Goal: Information Seeking & Learning: Learn about a topic

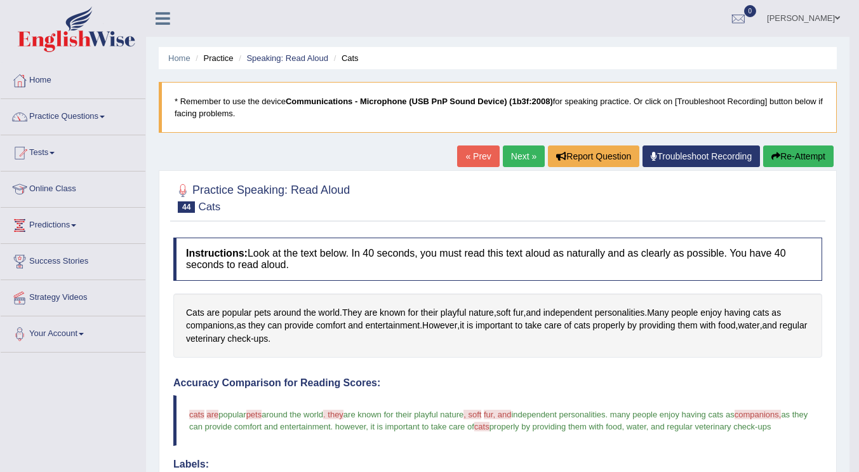
click at [112, 112] on link "Practice Questions" at bounding box center [73, 115] width 145 height 32
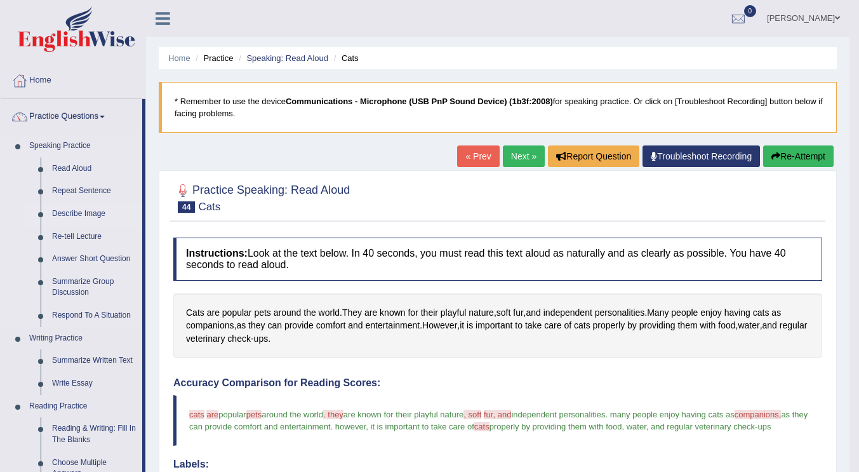
click at [98, 214] on link "Describe Image" at bounding box center [94, 213] width 96 height 23
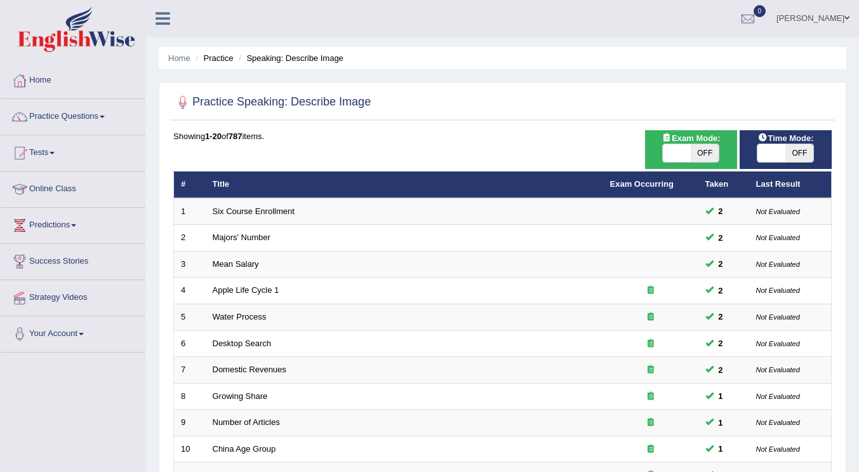
scroll to position [369, 0]
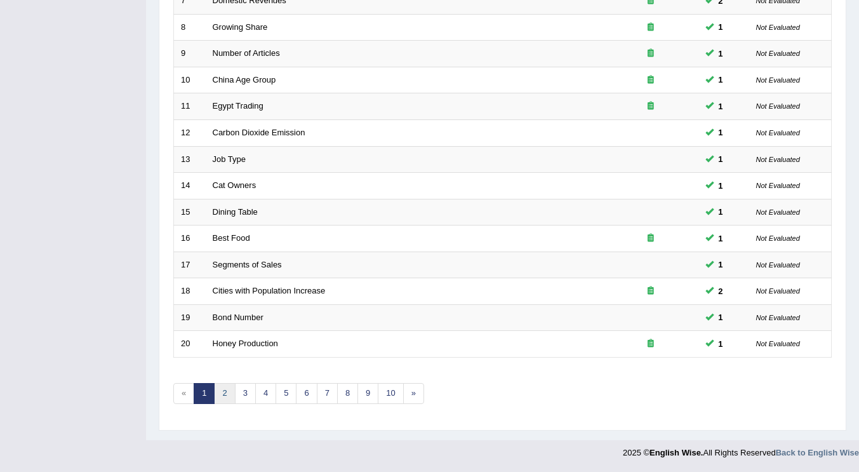
click at [223, 396] on link "2" at bounding box center [224, 393] width 21 height 21
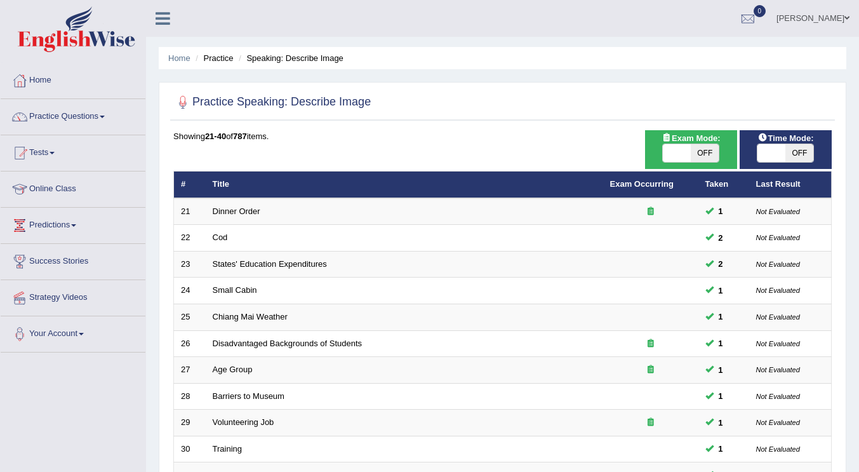
scroll to position [369, 0]
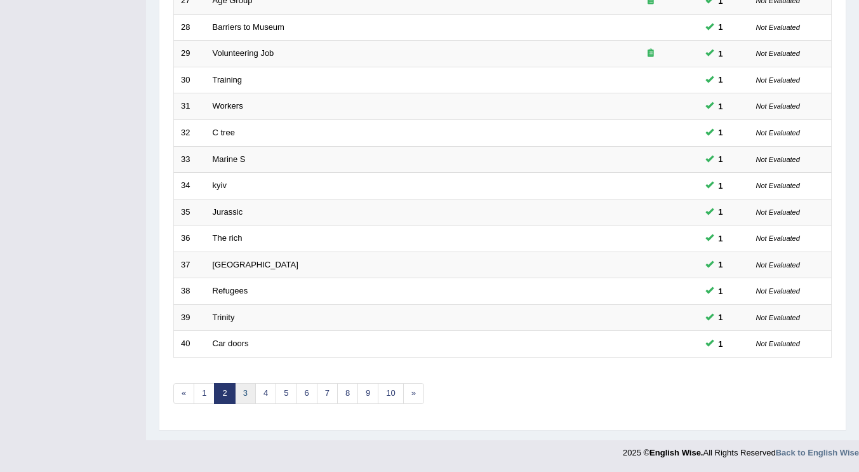
click at [244, 386] on link "3" at bounding box center [245, 393] width 21 height 21
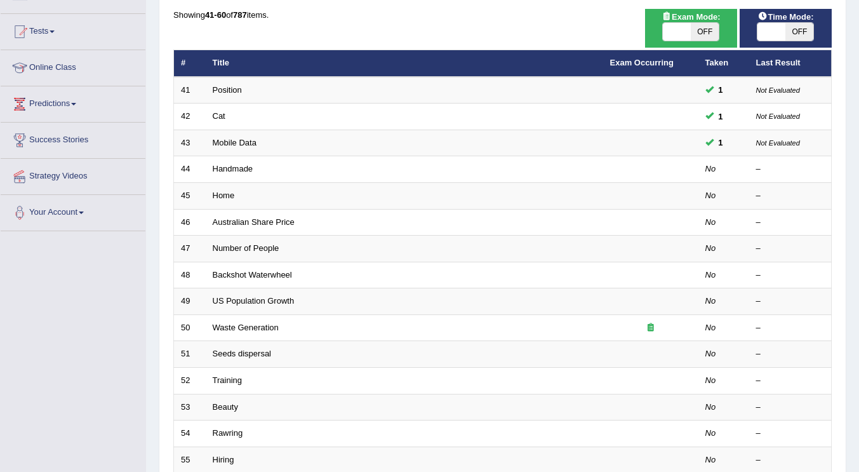
scroll to position [127, 0]
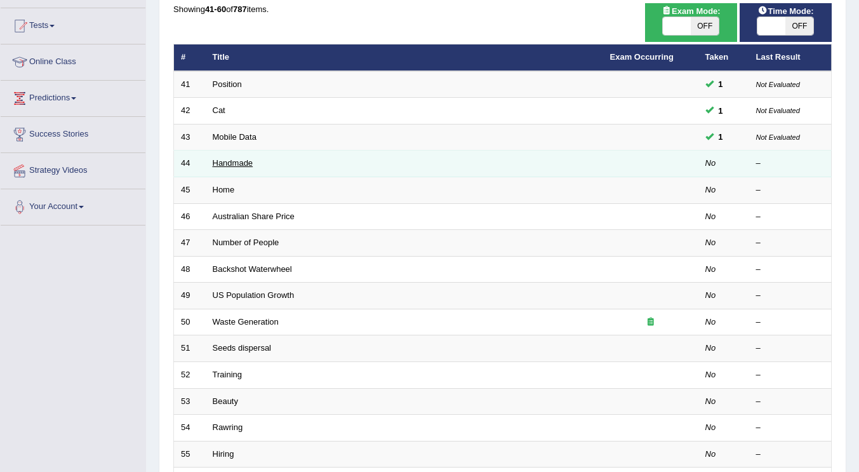
click at [241, 161] on link "Handmade" at bounding box center [233, 163] width 41 height 10
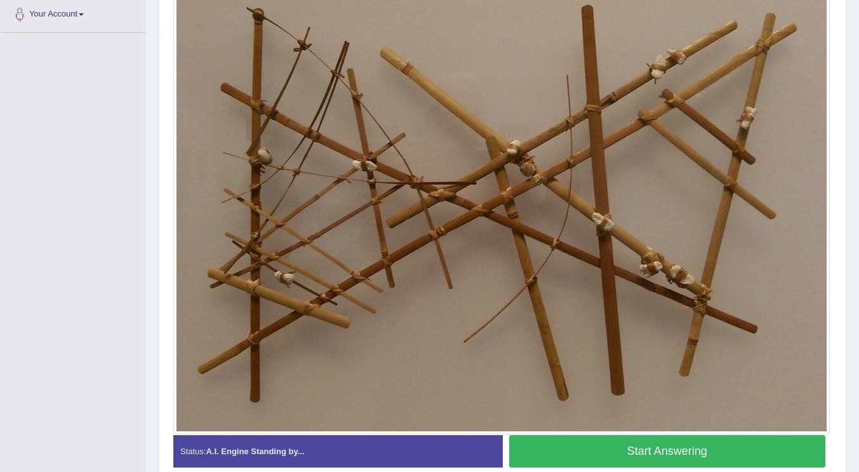
scroll to position [330, 0]
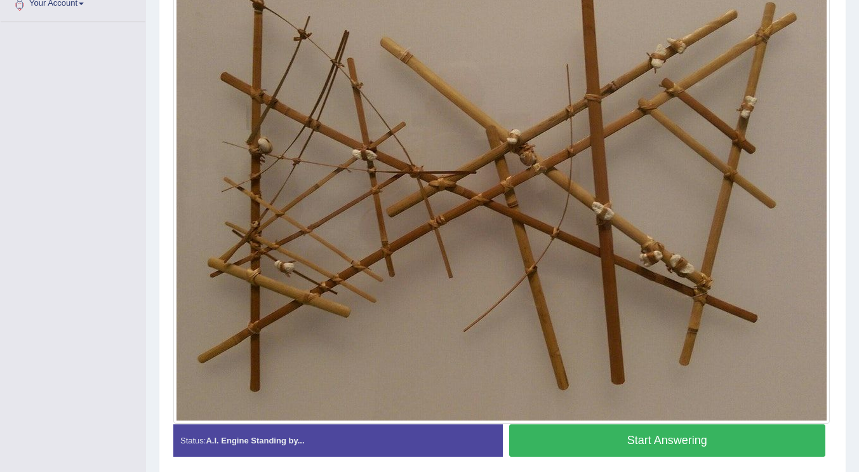
click at [730, 440] on button "Start Answering" at bounding box center [667, 440] width 317 height 32
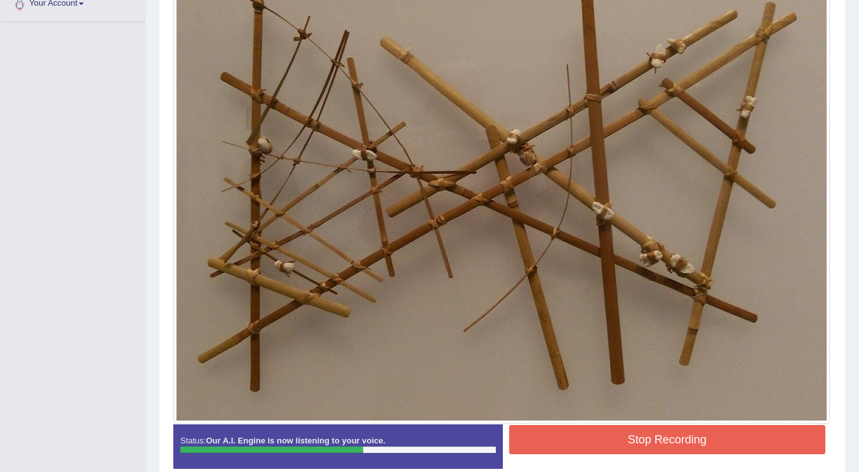
click at [730, 440] on button "Stop Recording" at bounding box center [667, 439] width 317 height 29
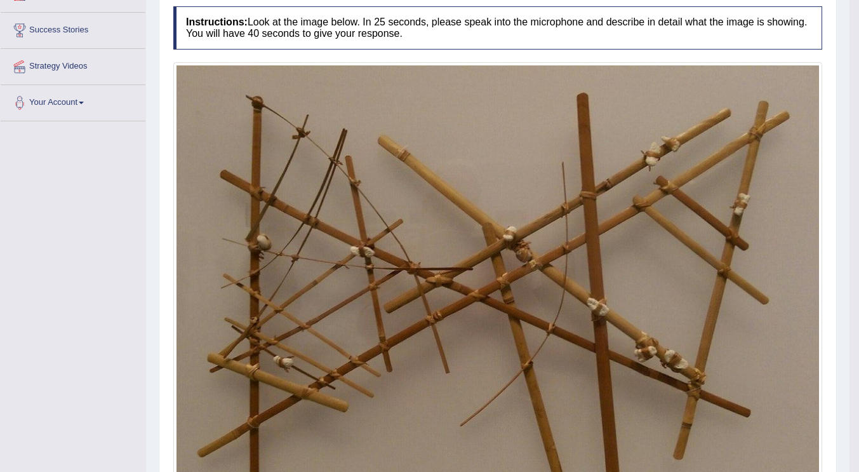
scroll to position [0, 0]
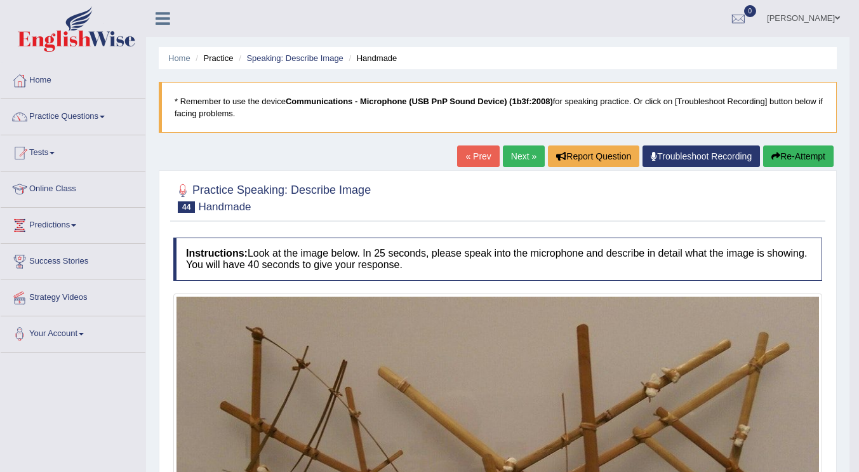
click at [503, 154] on link "Next »" at bounding box center [524, 156] width 42 height 22
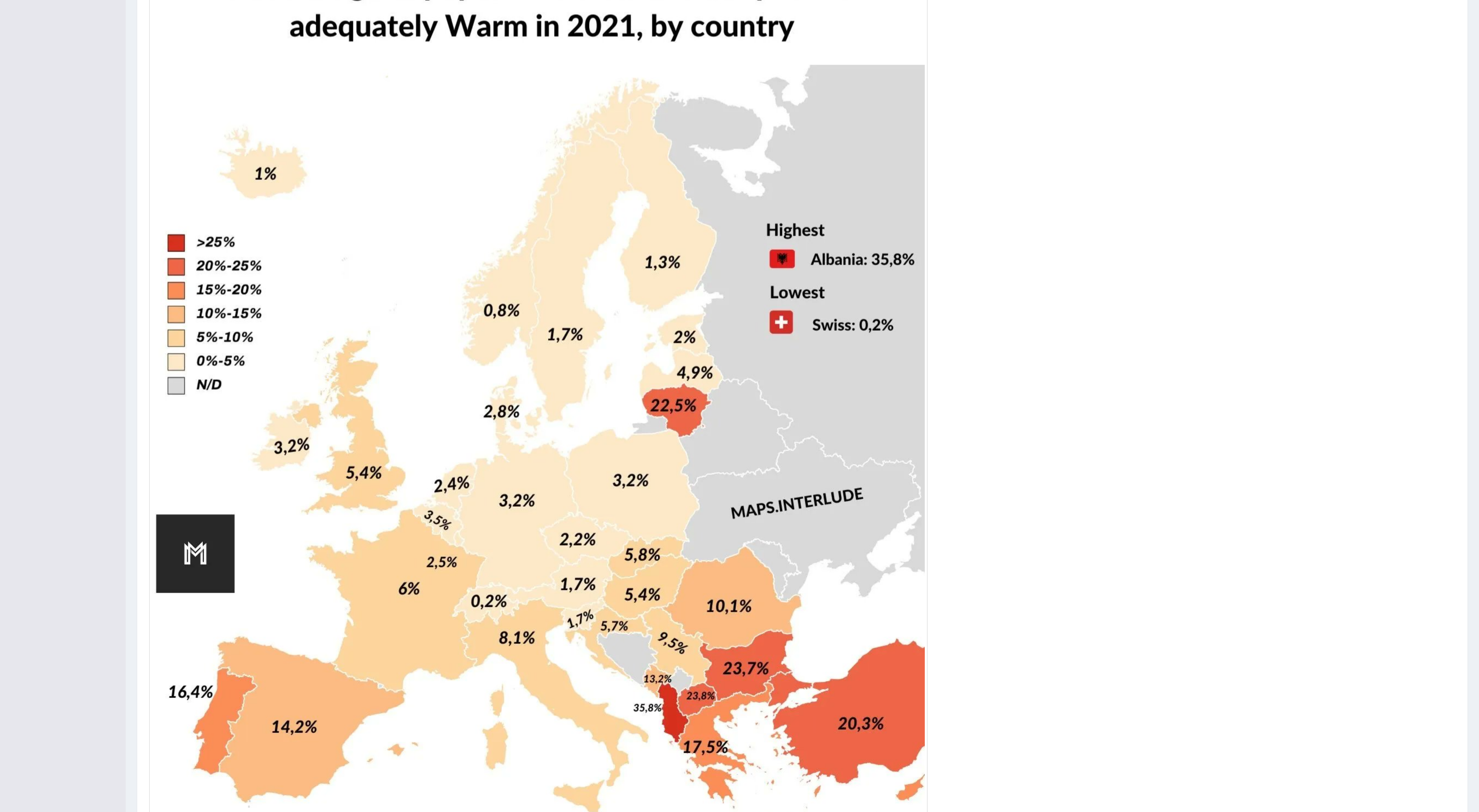
scroll to position [59, 0]
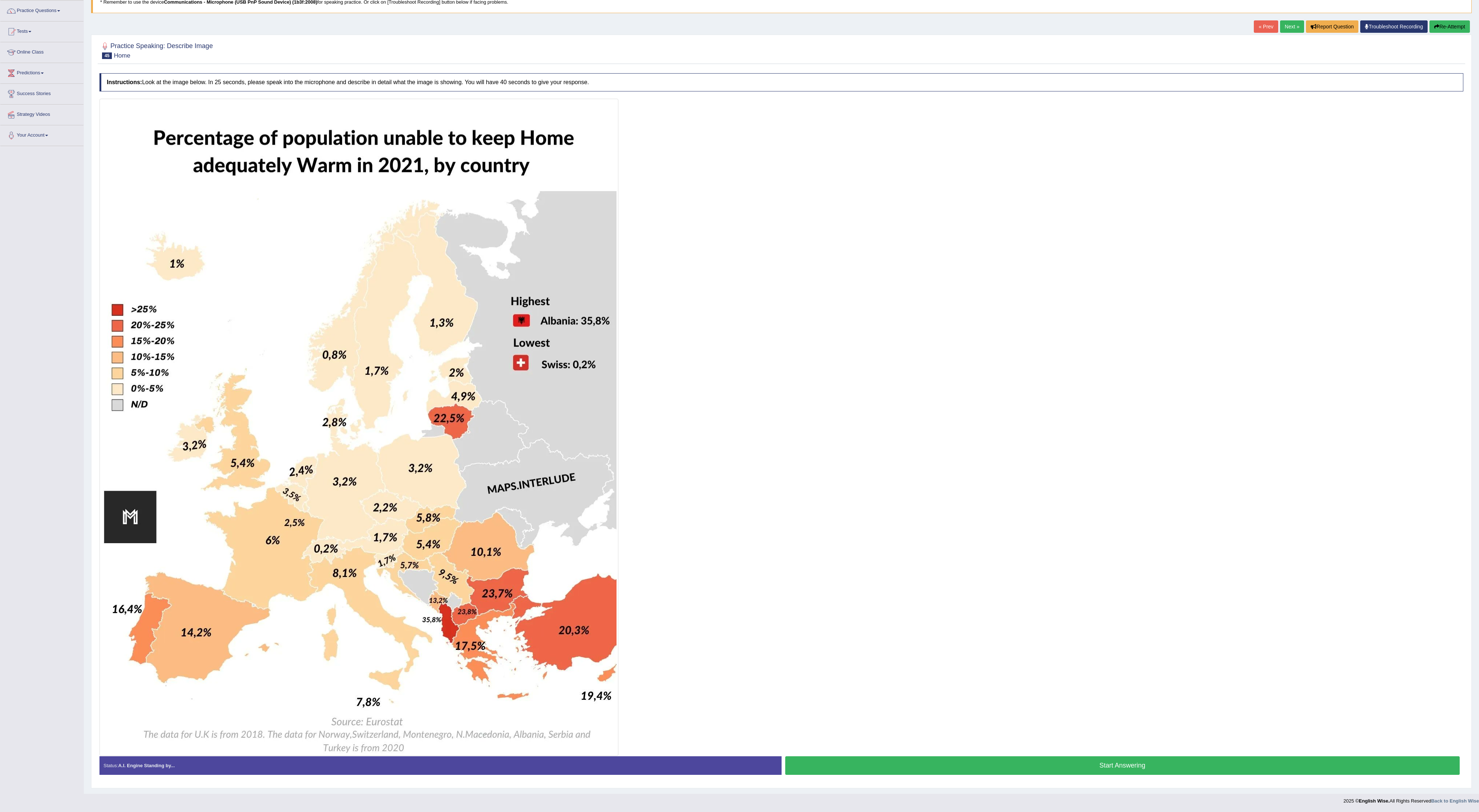
click at [493, 270] on button "Start Answering" at bounding box center [1122, 766] width 675 height 18
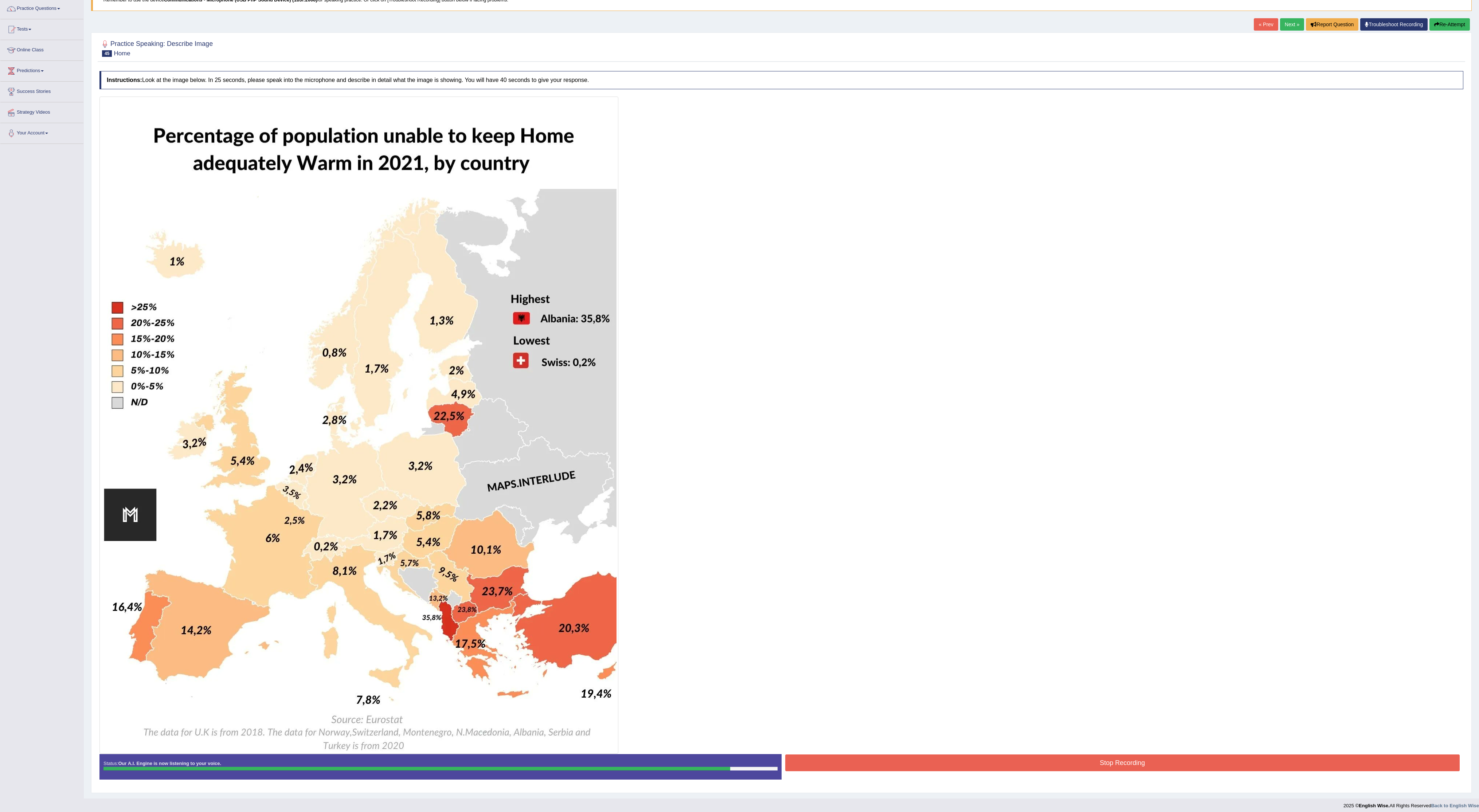
click at [493, 270] on button "Stop Recording" at bounding box center [1122, 762] width 675 height 17
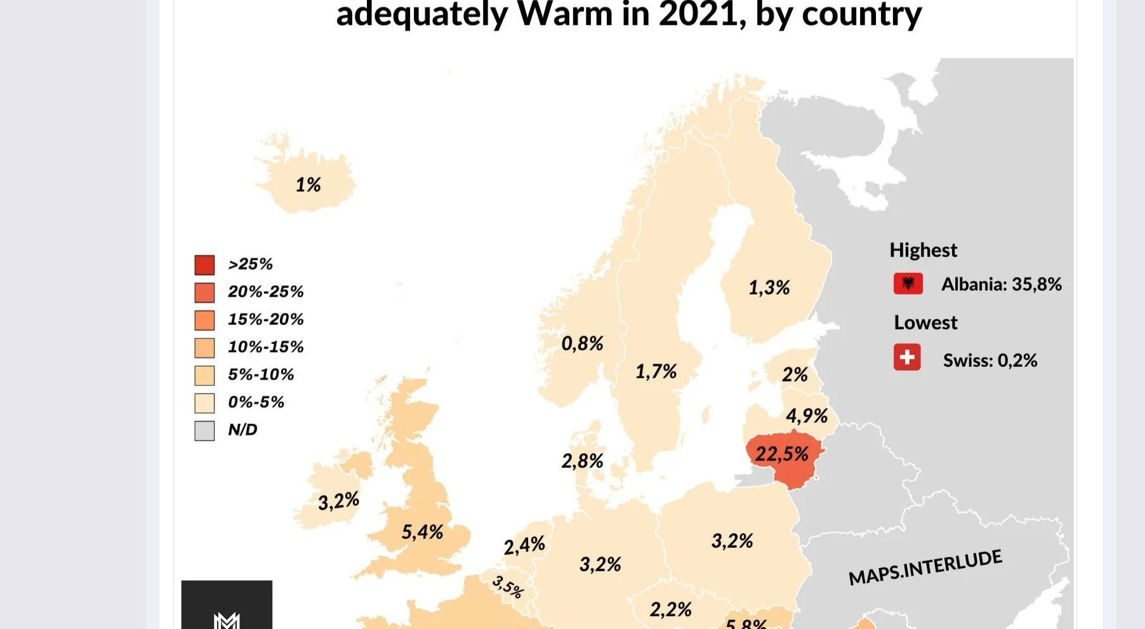
scroll to position [0, 0]
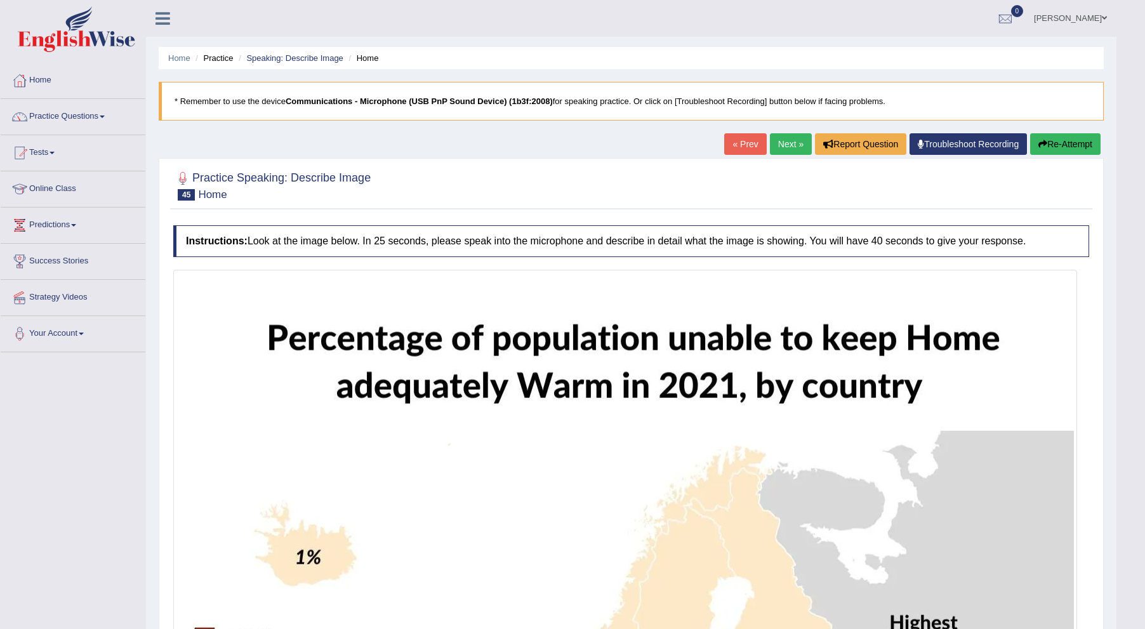
click at [787, 142] on link "Next »" at bounding box center [791, 144] width 42 height 22
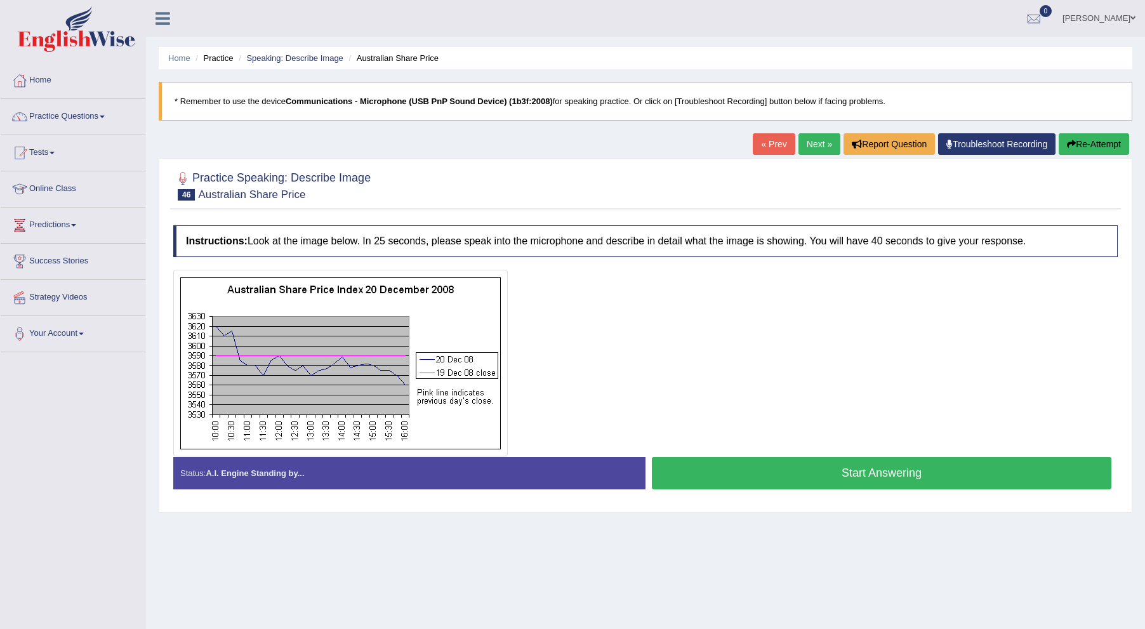
click at [729, 466] on button "Start Answering" at bounding box center [881, 473] width 459 height 32
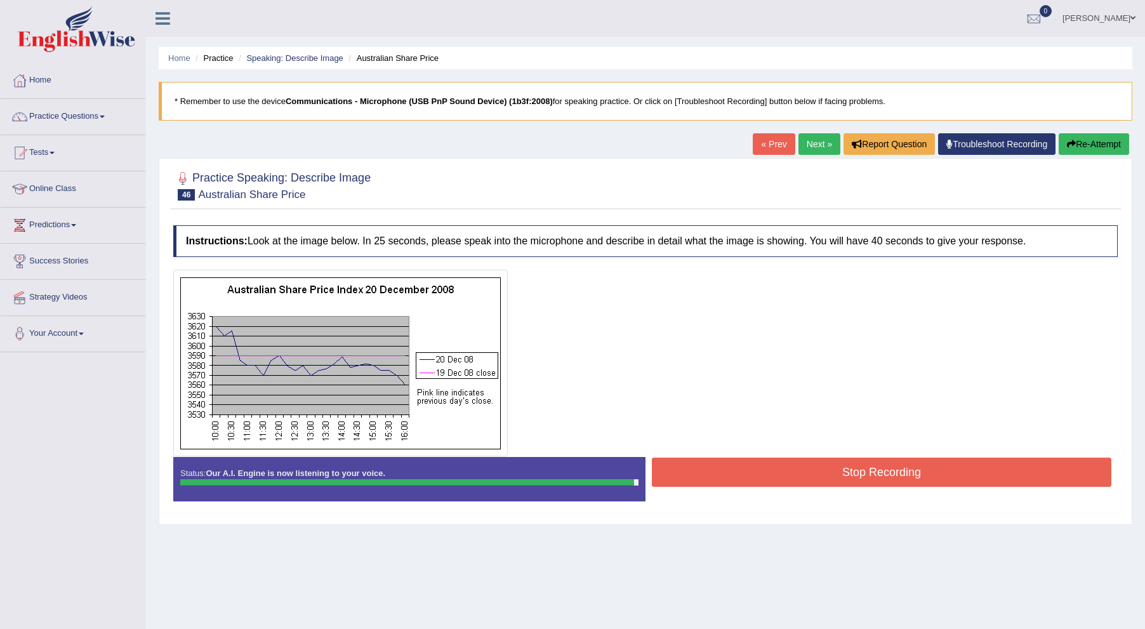
click at [770, 466] on button "Stop Recording" at bounding box center [881, 472] width 459 height 29
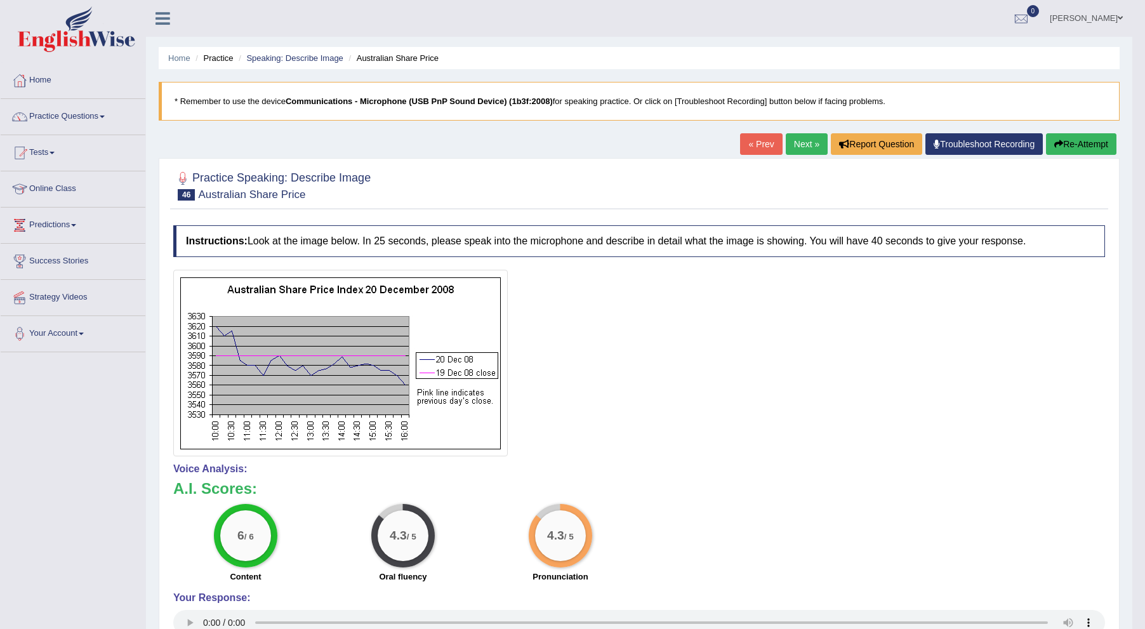
click at [802, 143] on link "Next »" at bounding box center [807, 144] width 42 height 22
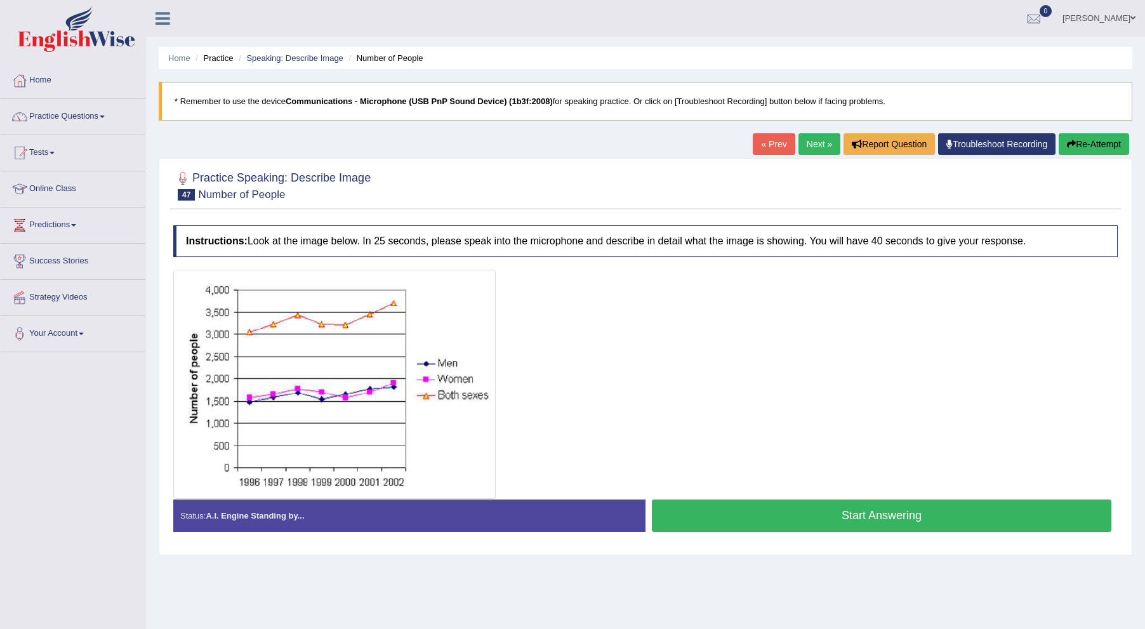
click at [838, 515] on button "Start Answering" at bounding box center [881, 515] width 459 height 32
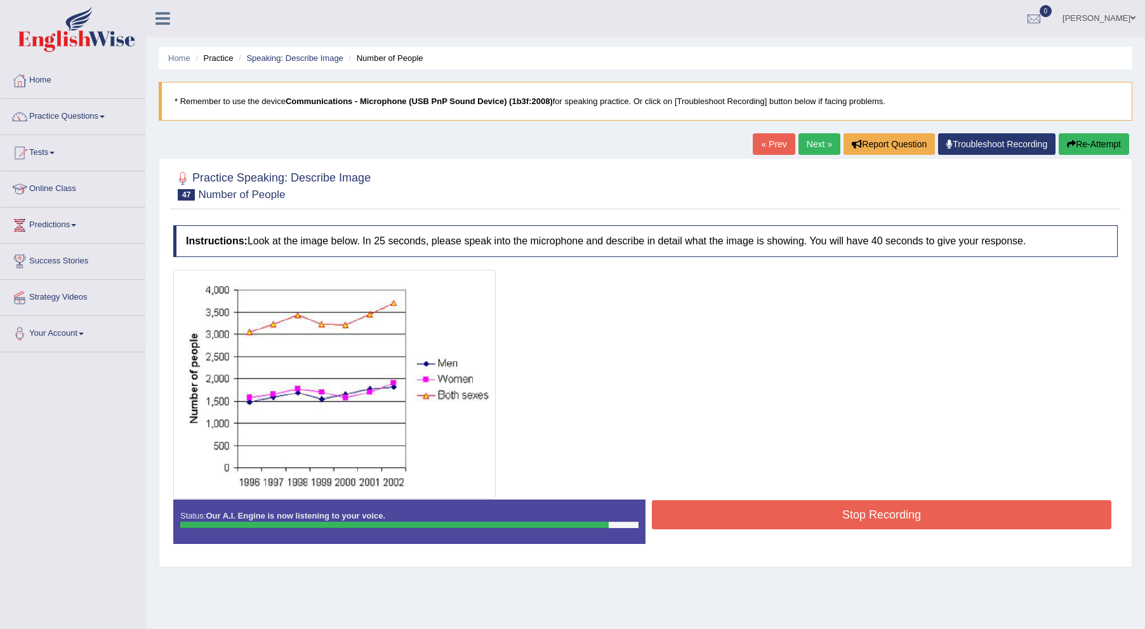
click at [802, 505] on button "Stop Recording" at bounding box center [881, 514] width 459 height 29
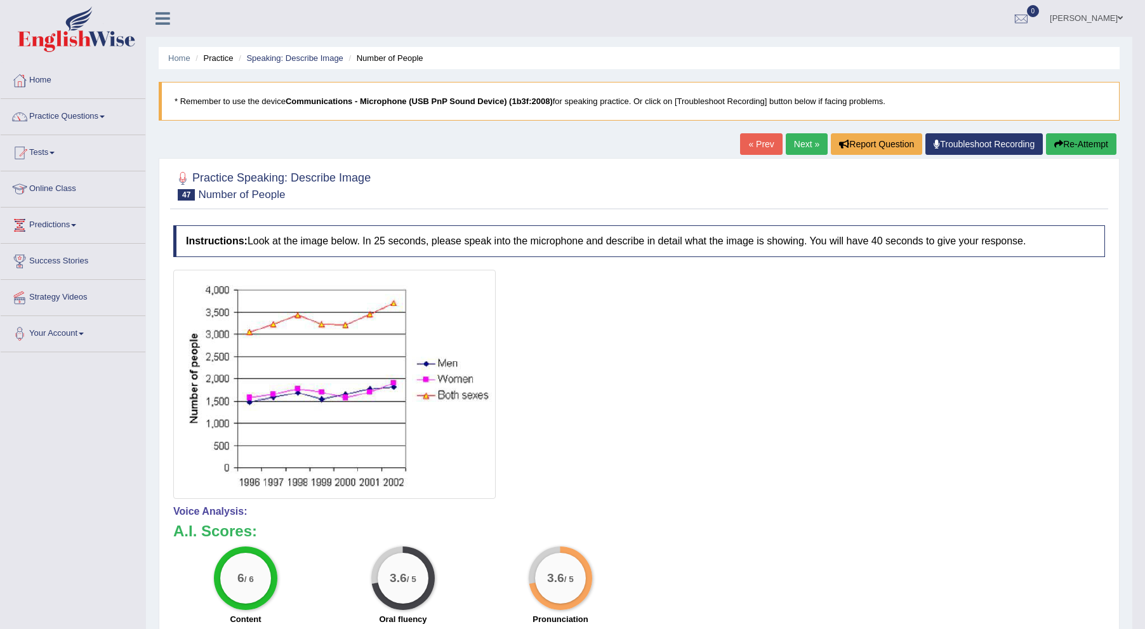
click at [800, 146] on link "Next »" at bounding box center [807, 144] width 42 height 22
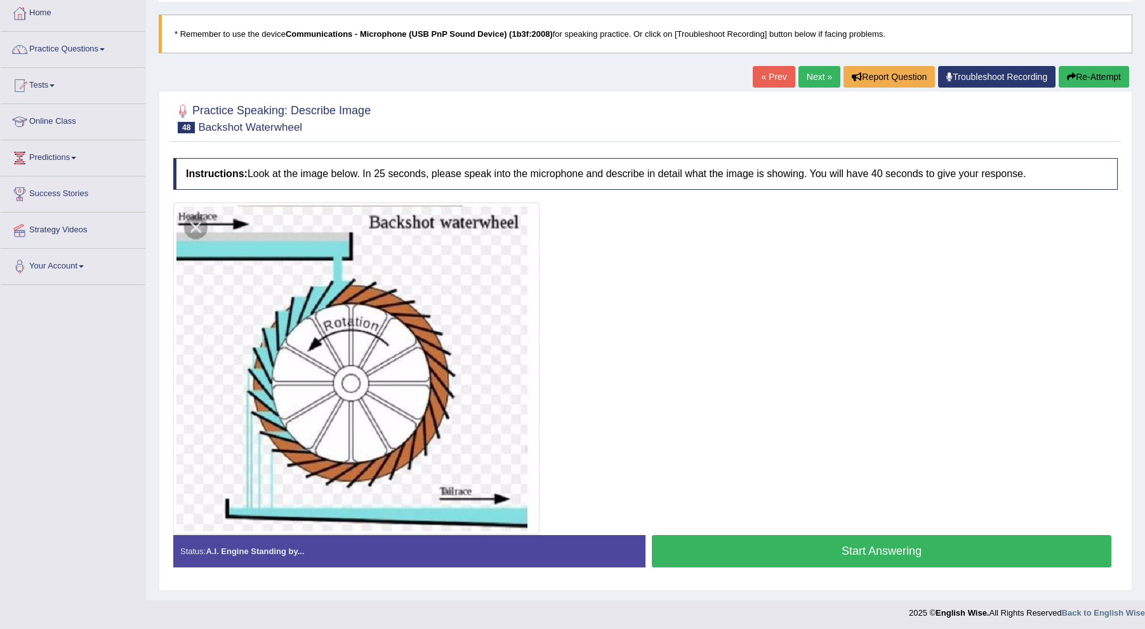
scroll to position [69, 0]
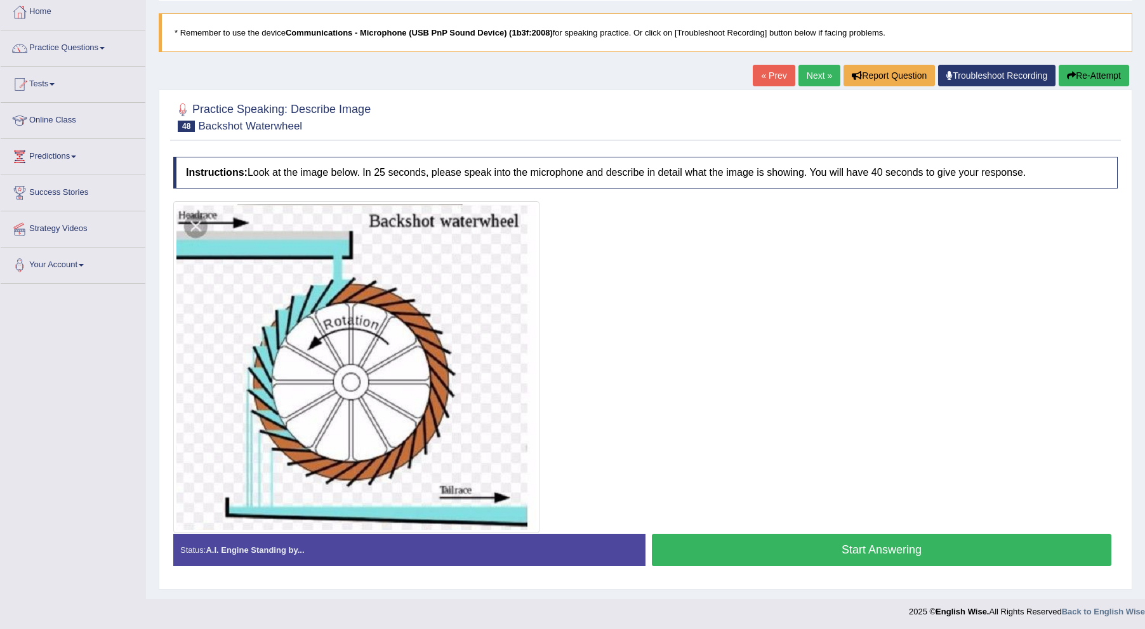
click at [962, 555] on button "Start Answering" at bounding box center [881, 550] width 459 height 32
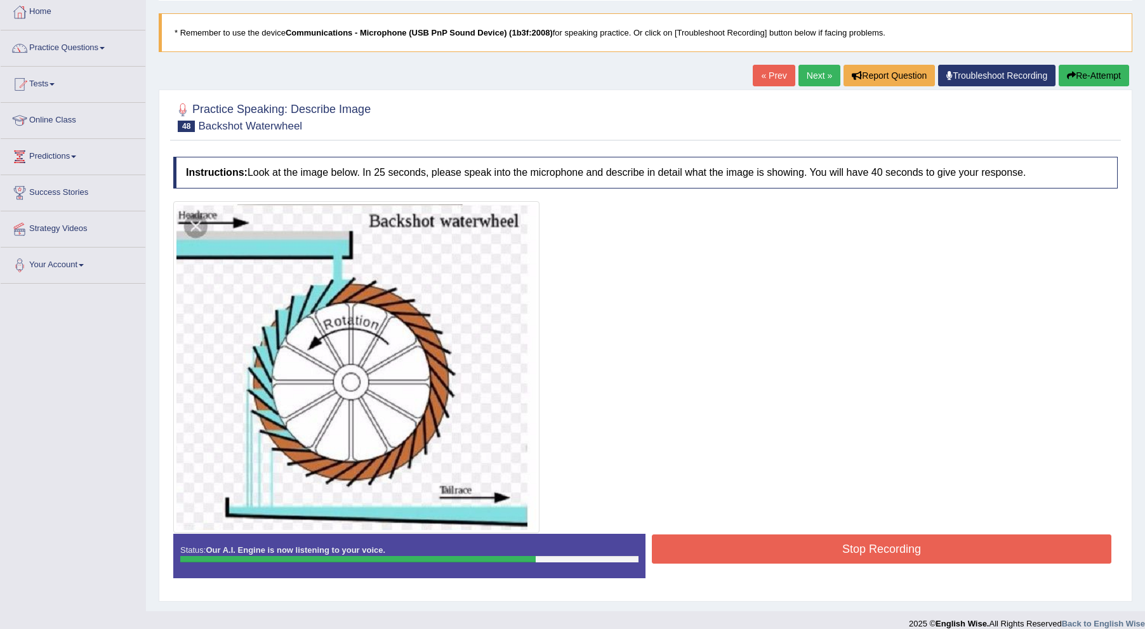
click at [962, 555] on button "Stop Recording" at bounding box center [881, 548] width 459 height 29
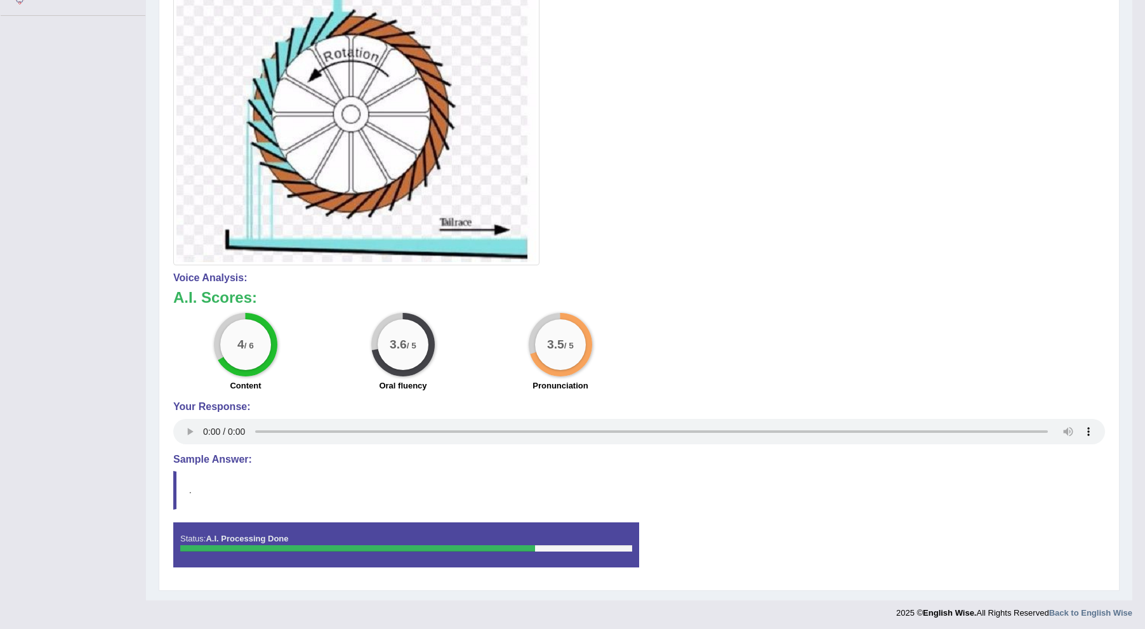
scroll to position [0, 0]
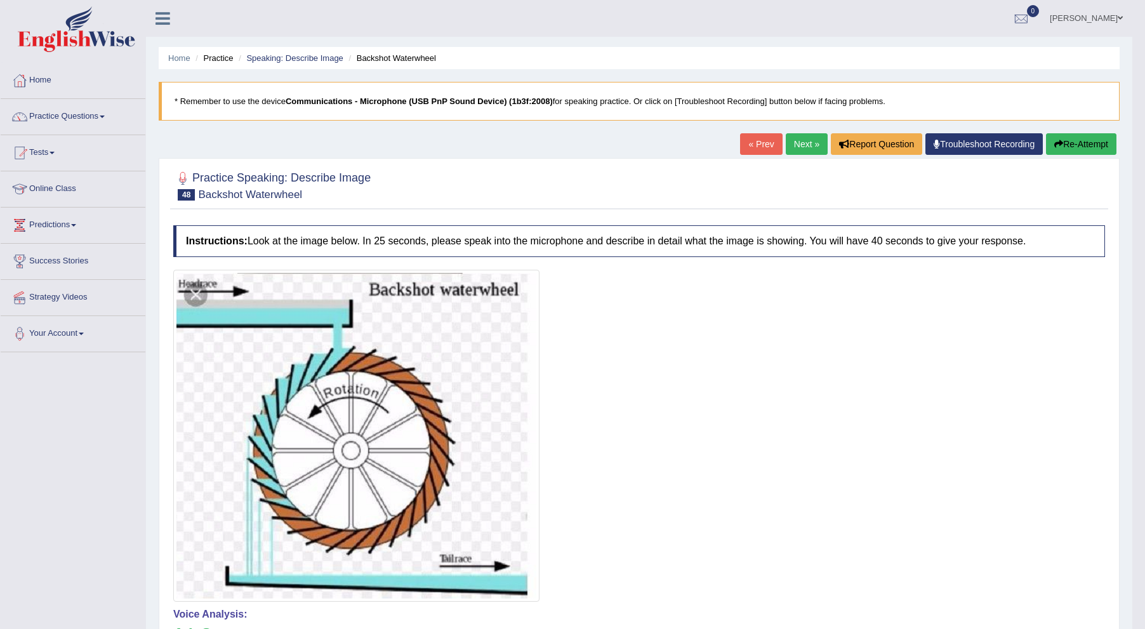
click at [1070, 142] on button "Re-Attempt" at bounding box center [1081, 144] width 70 height 22
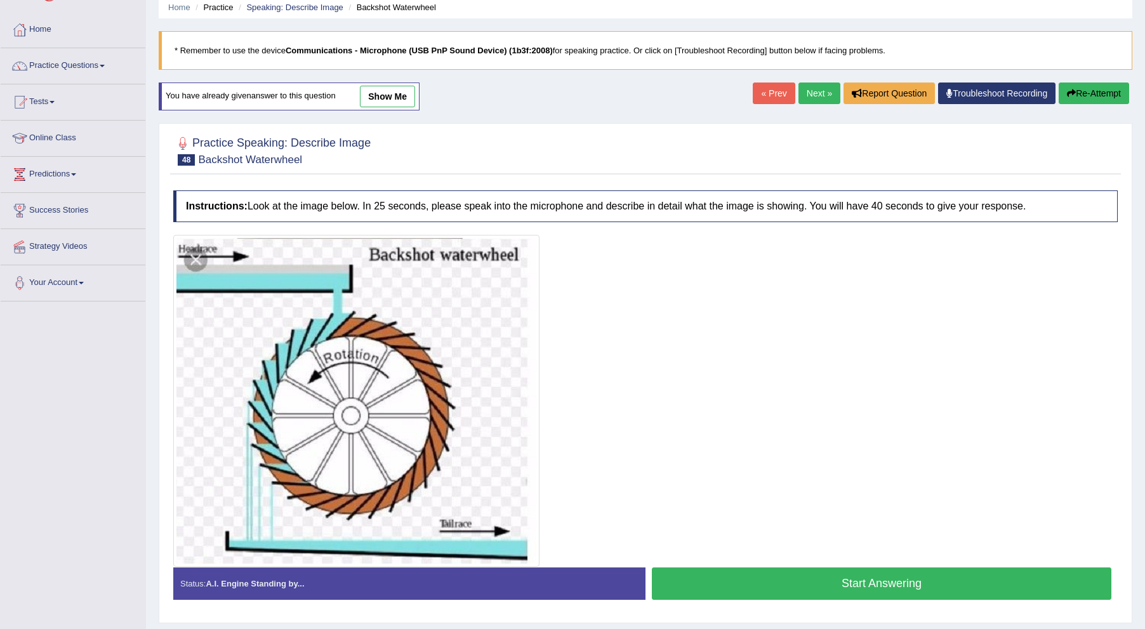
scroll to position [67, 0]
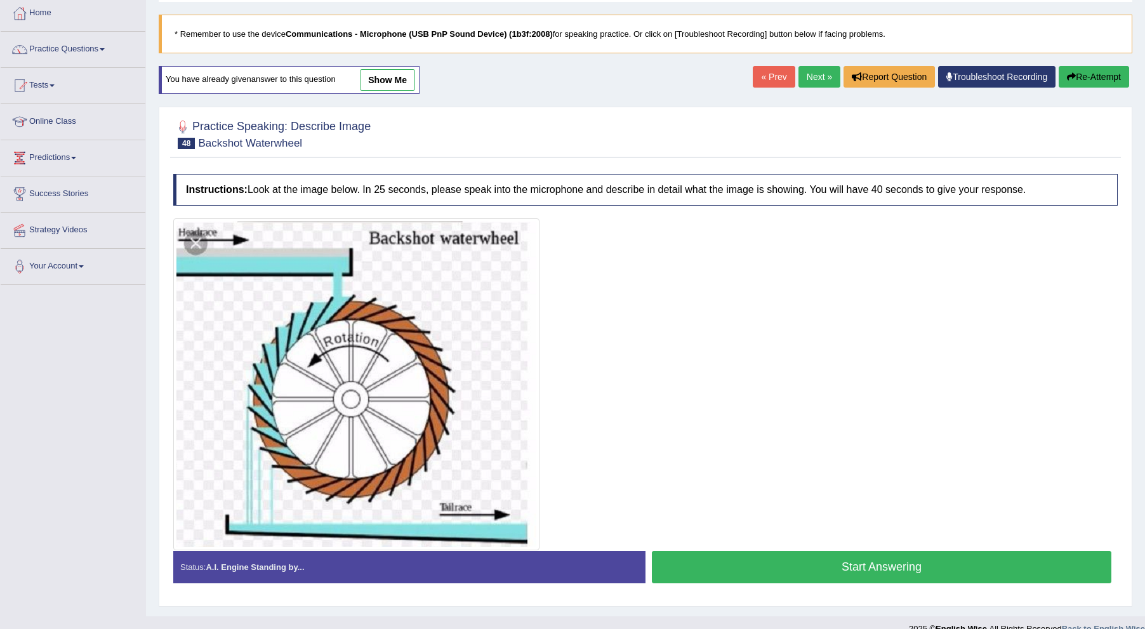
click at [897, 562] on button "Start Answering" at bounding box center [881, 567] width 459 height 32
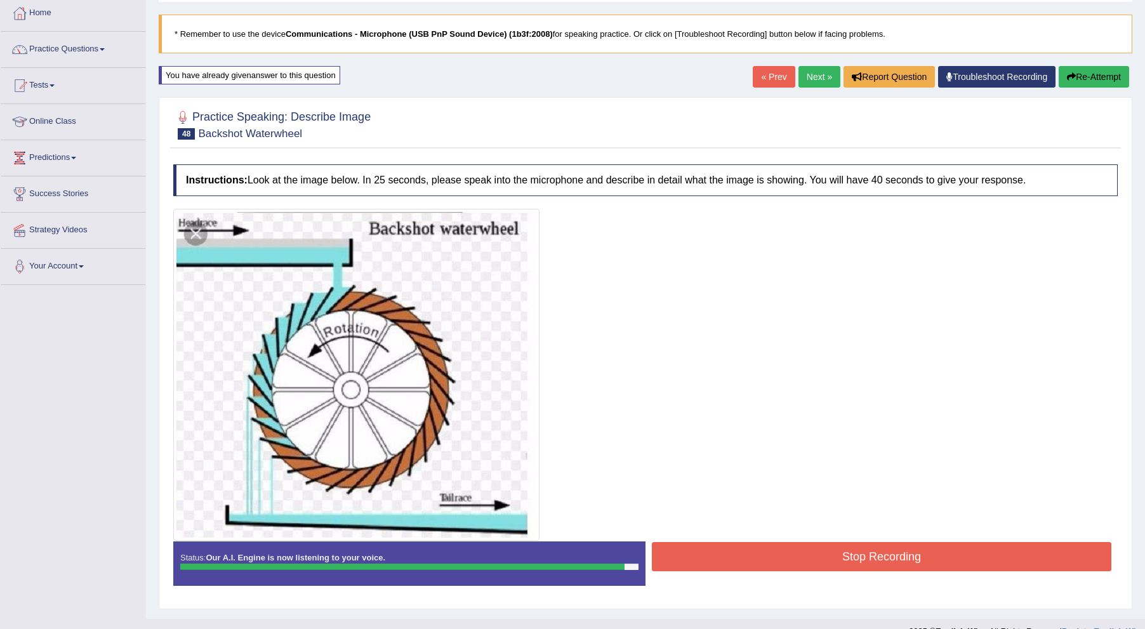
click at [897, 562] on button "Stop Recording" at bounding box center [881, 556] width 459 height 29
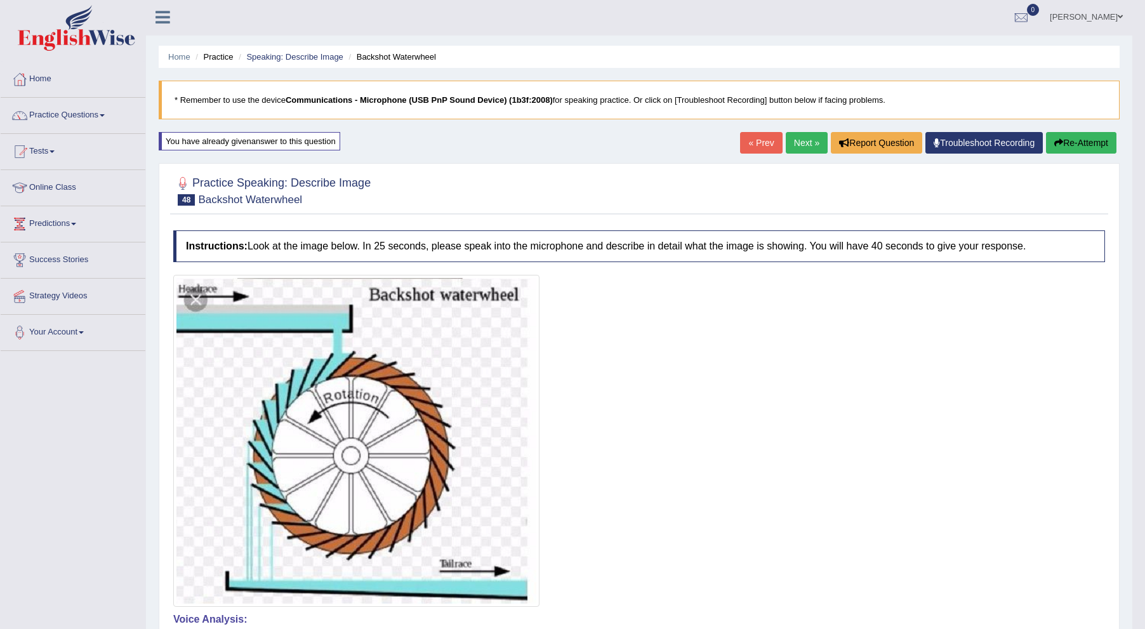
scroll to position [0, 0]
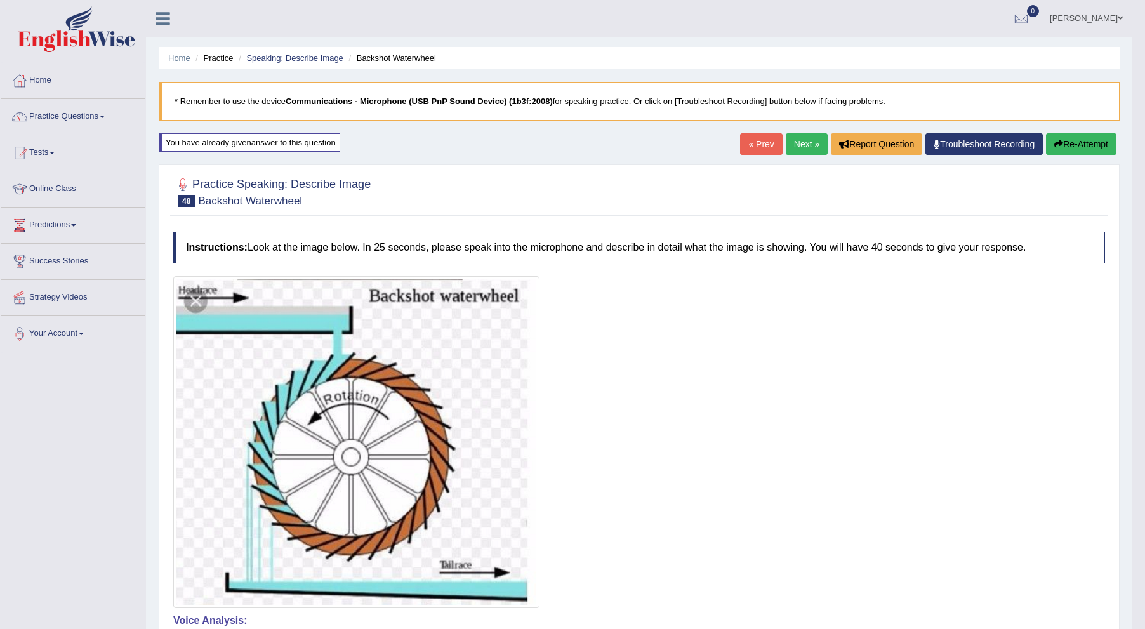
click at [803, 142] on link "Next »" at bounding box center [807, 144] width 42 height 22
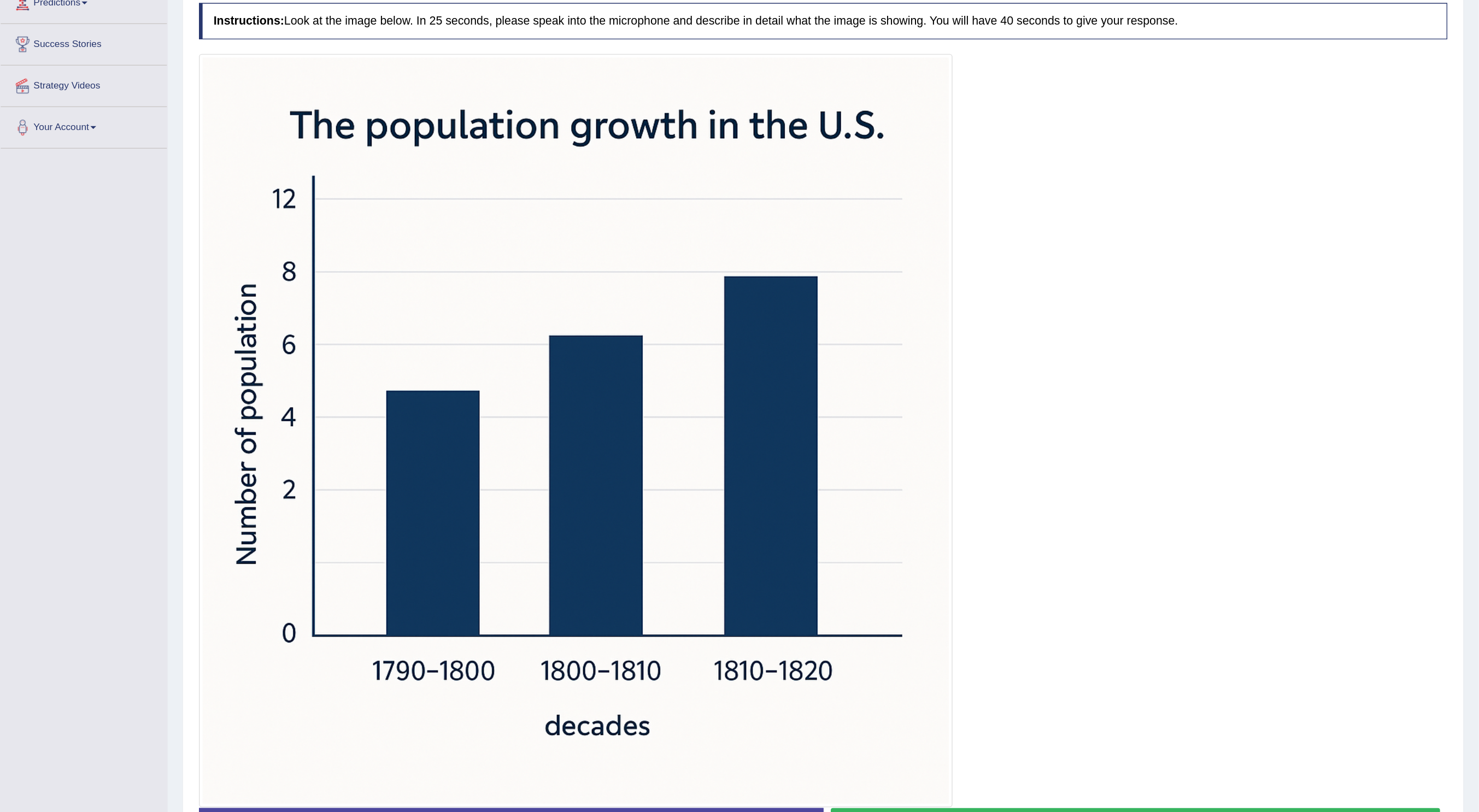
scroll to position [70, 0]
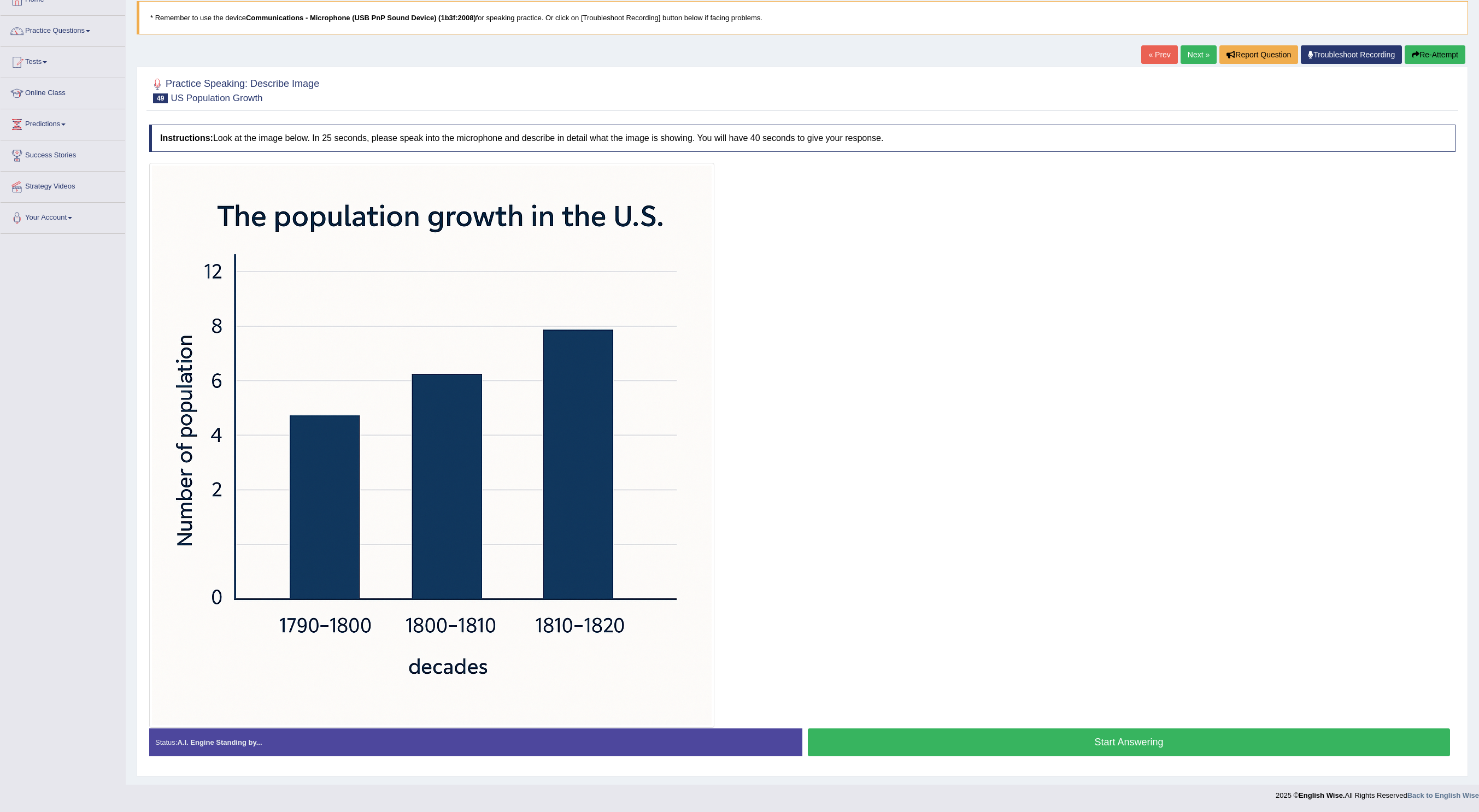
click at [985, 541] on button "Start Answering" at bounding box center [1129, 742] width 643 height 28
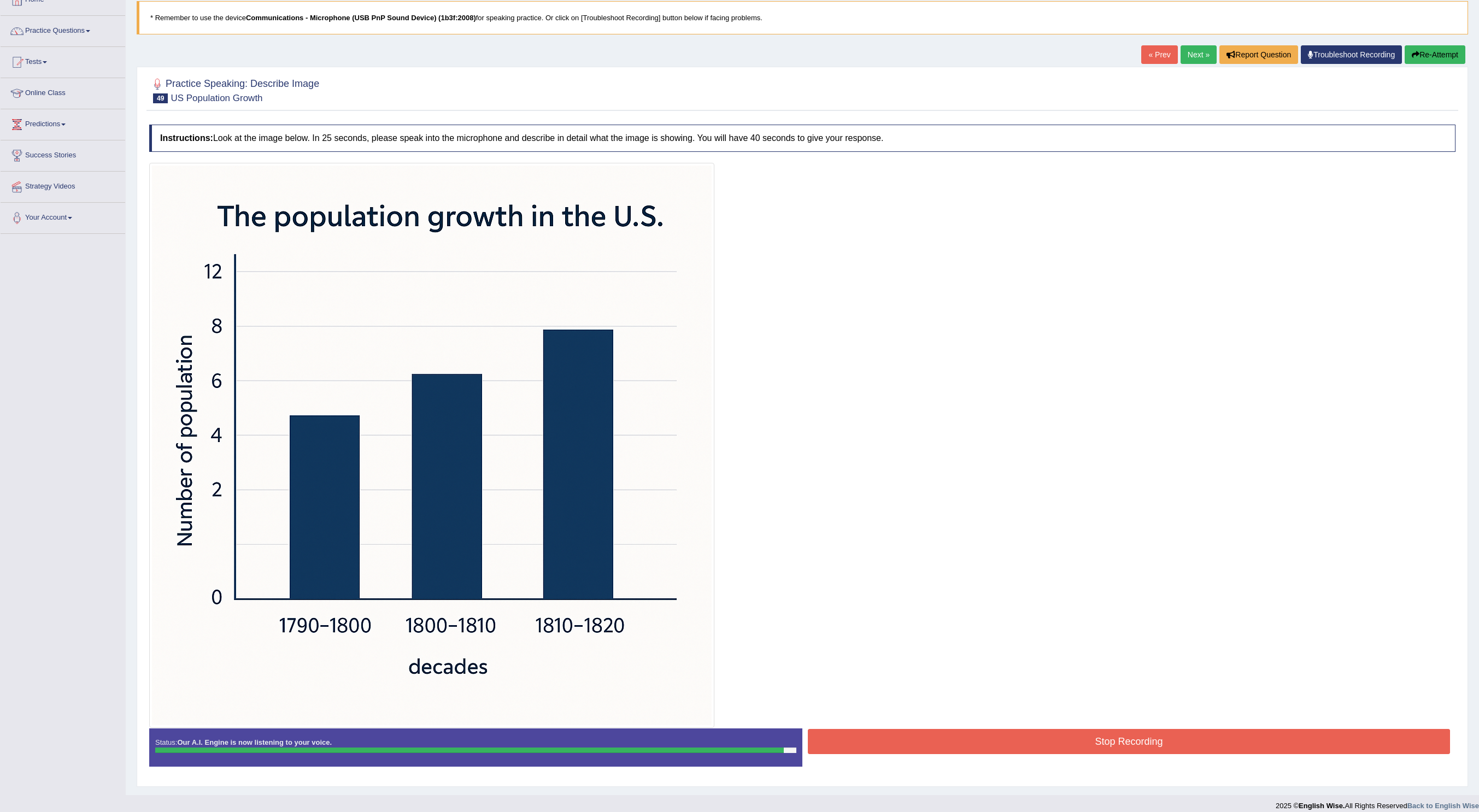
click at [985, 541] on button "Stop Recording" at bounding box center [1129, 741] width 643 height 25
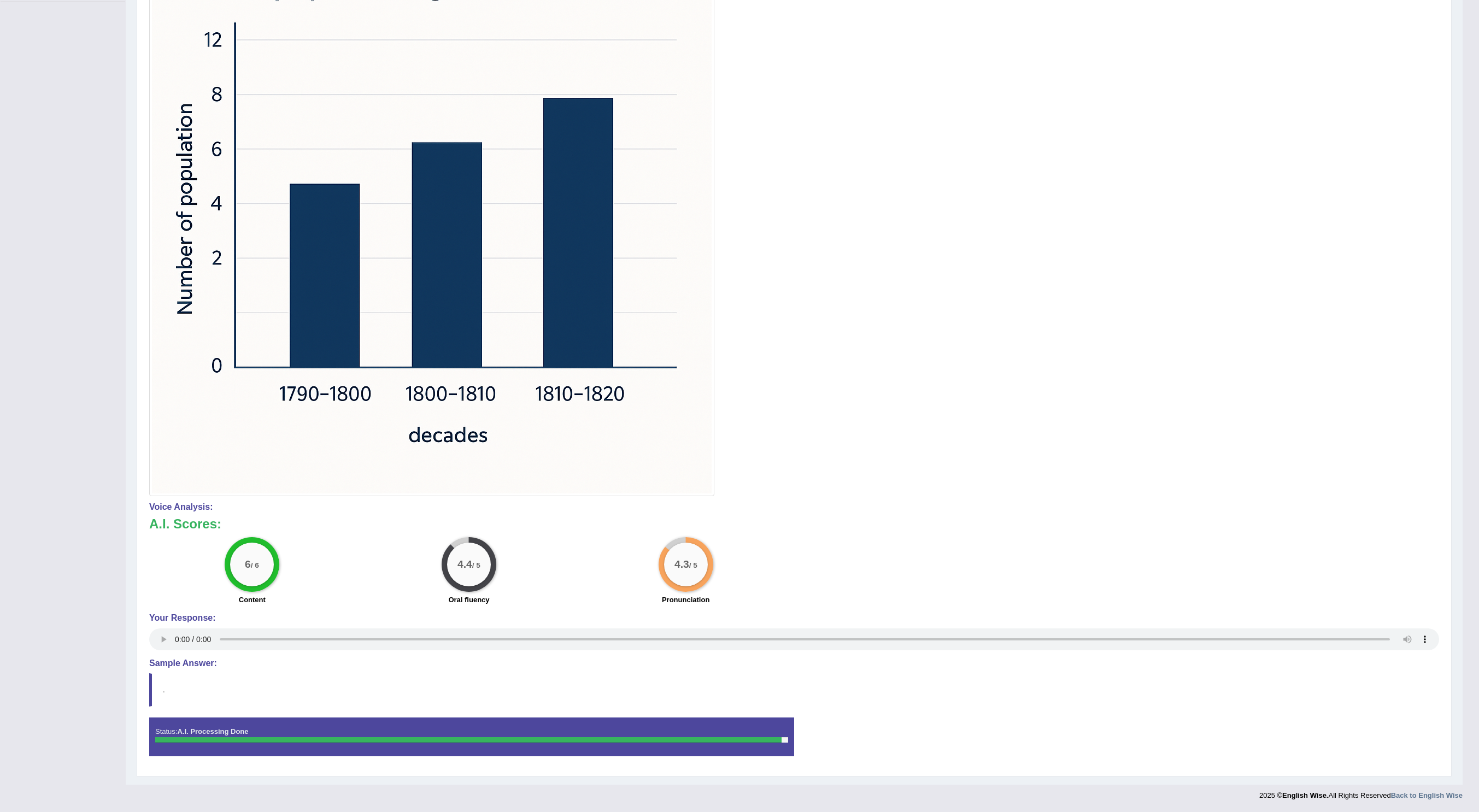
scroll to position [0, 0]
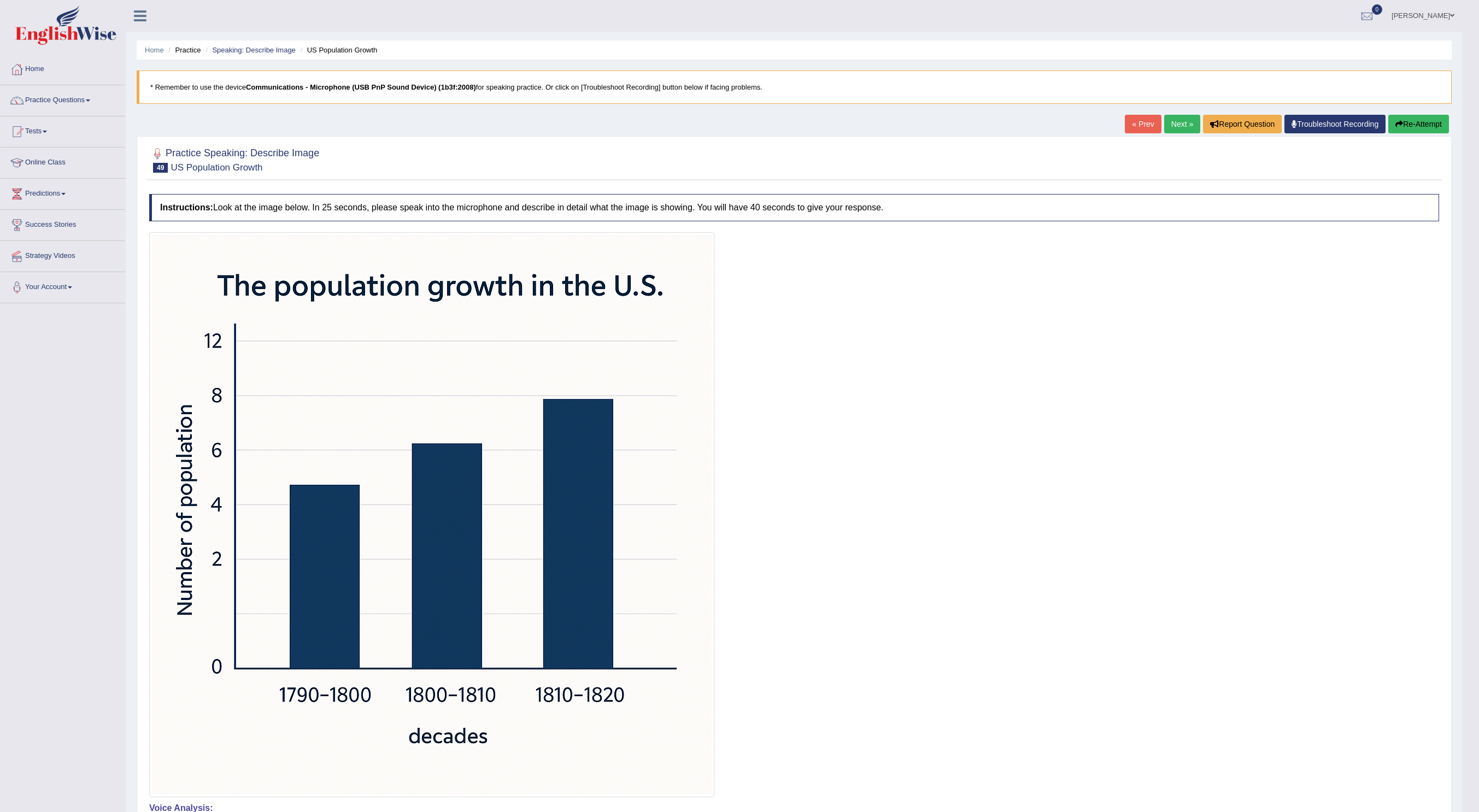
click at [985, 126] on link "Next »" at bounding box center [1183, 124] width 36 height 19
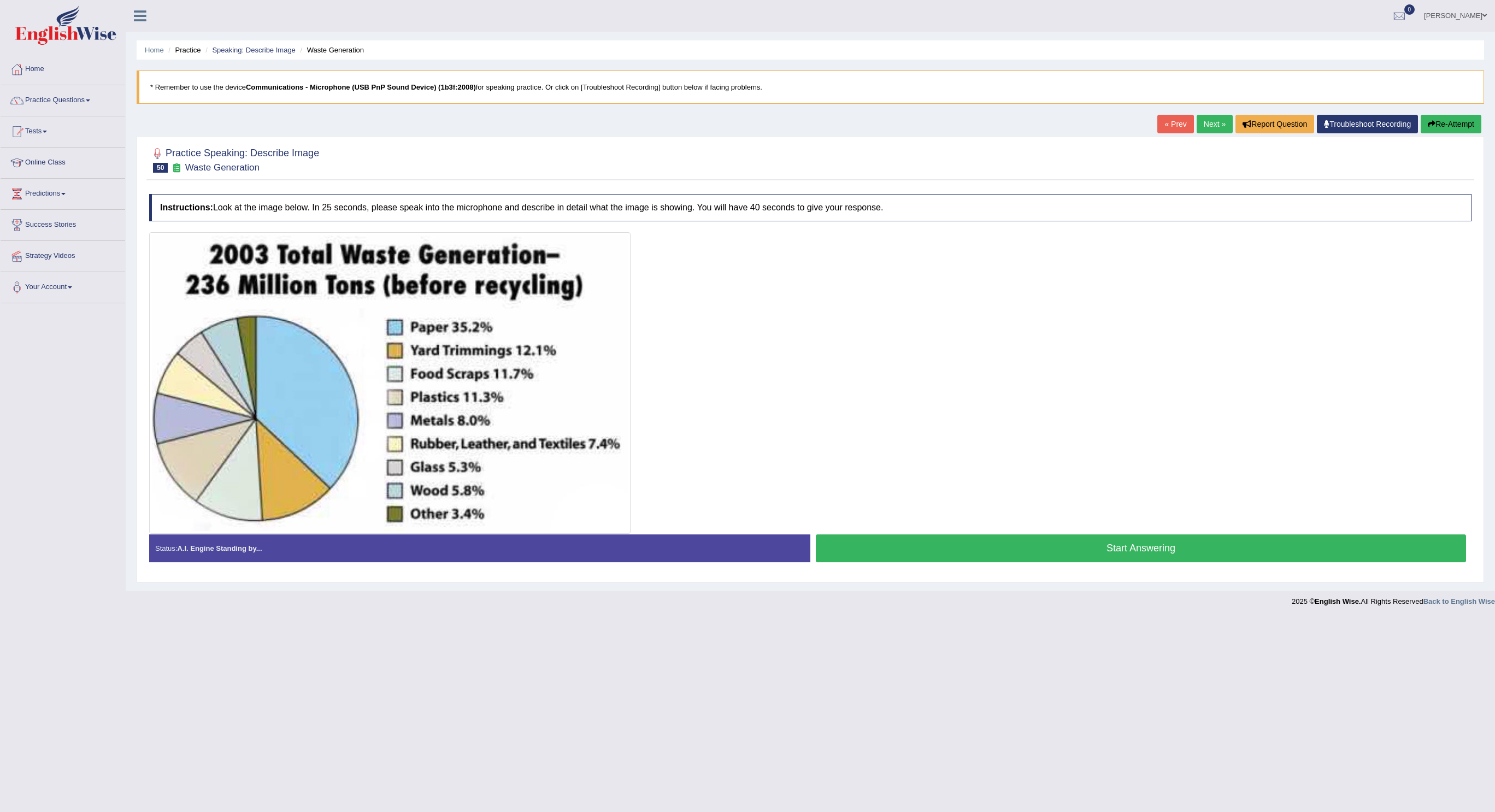
click at [928, 539] on button "Start Answering" at bounding box center [1141, 549] width 650 height 28
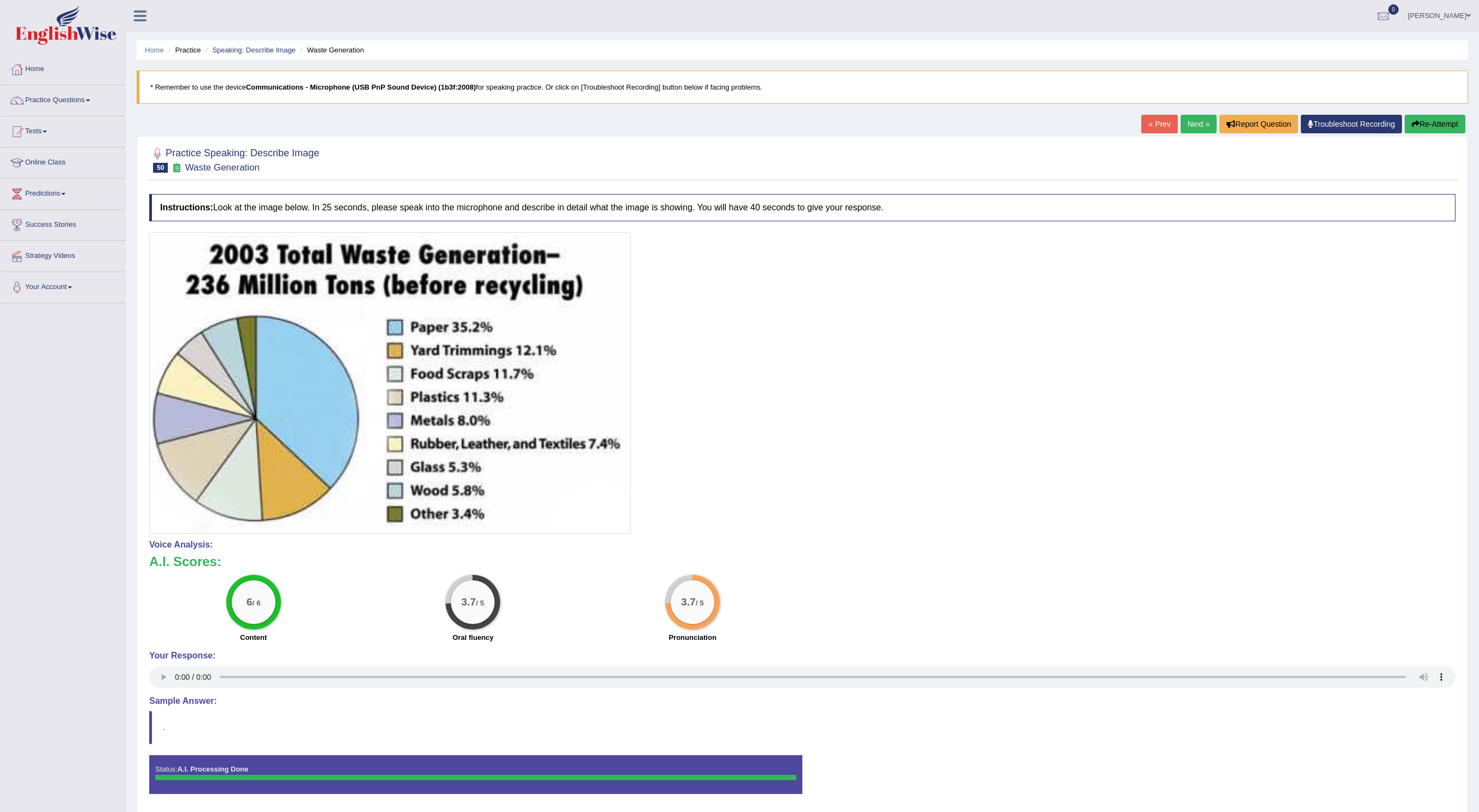
scroll to position [38, 0]
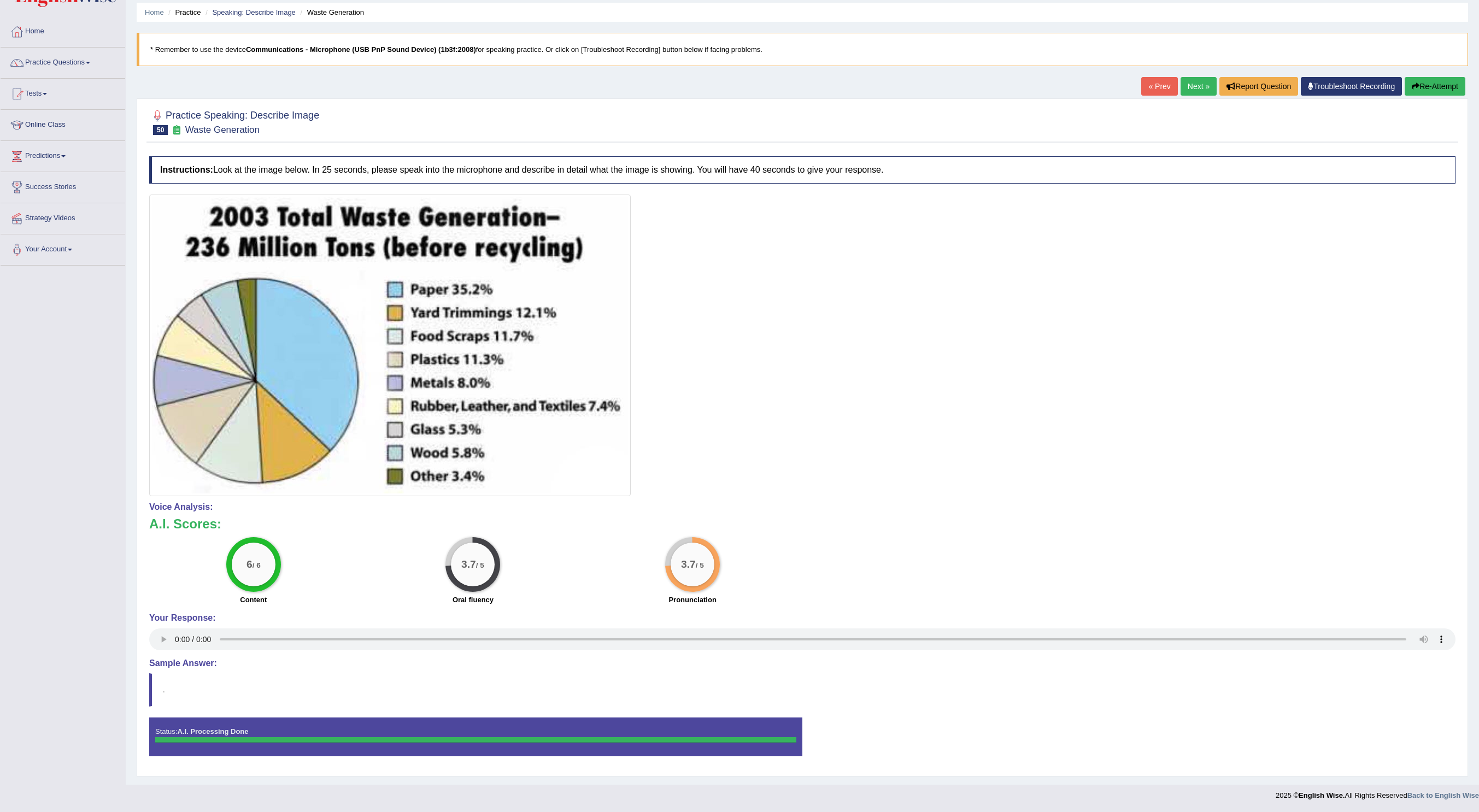
click at [1190, 87] on link "Next »" at bounding box center [1199, 86] width 36 height 19
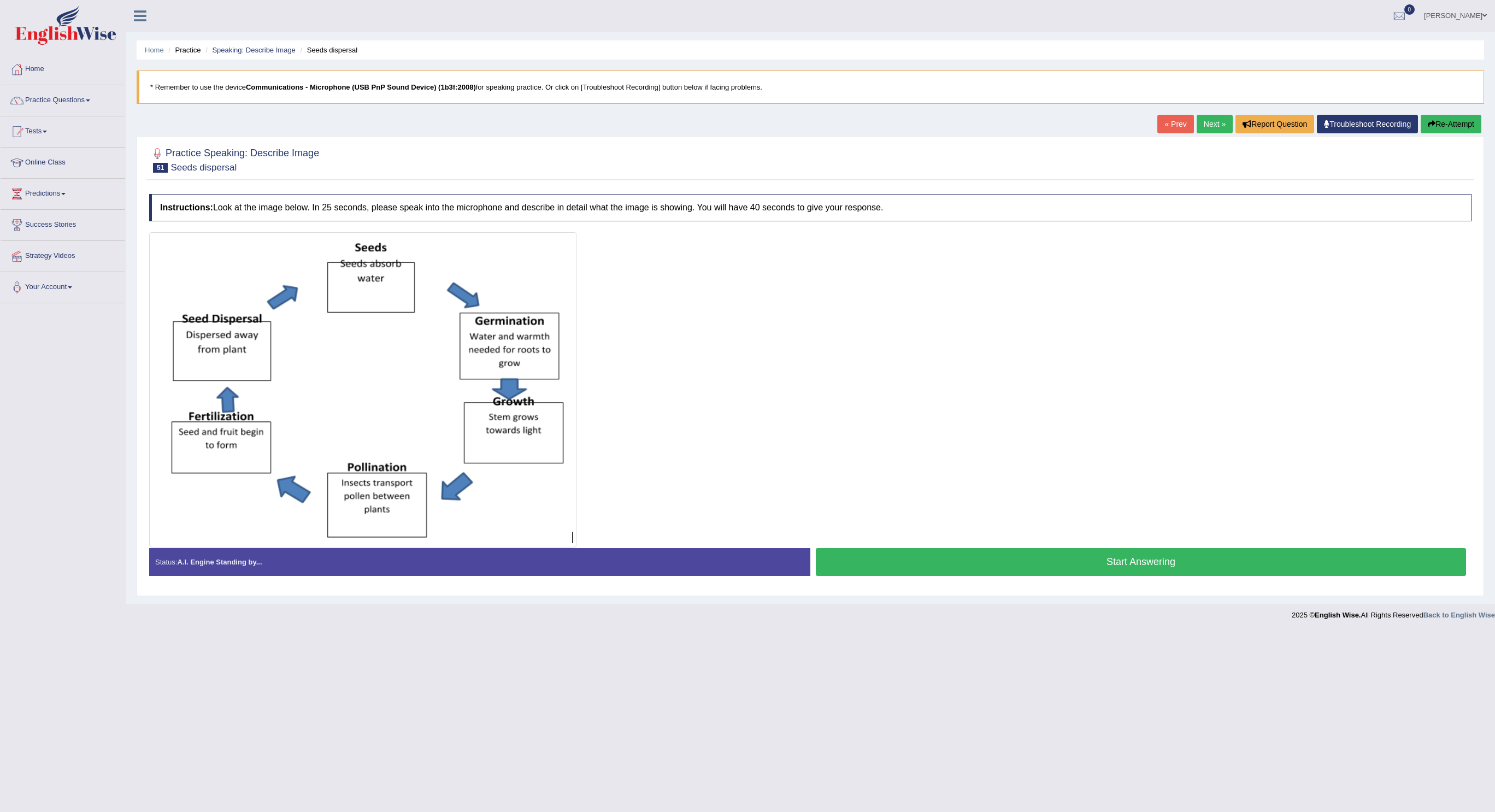
click at [1107, 555] on button "Start Answering" at bounding box center [1141, 562] width 650 height 28
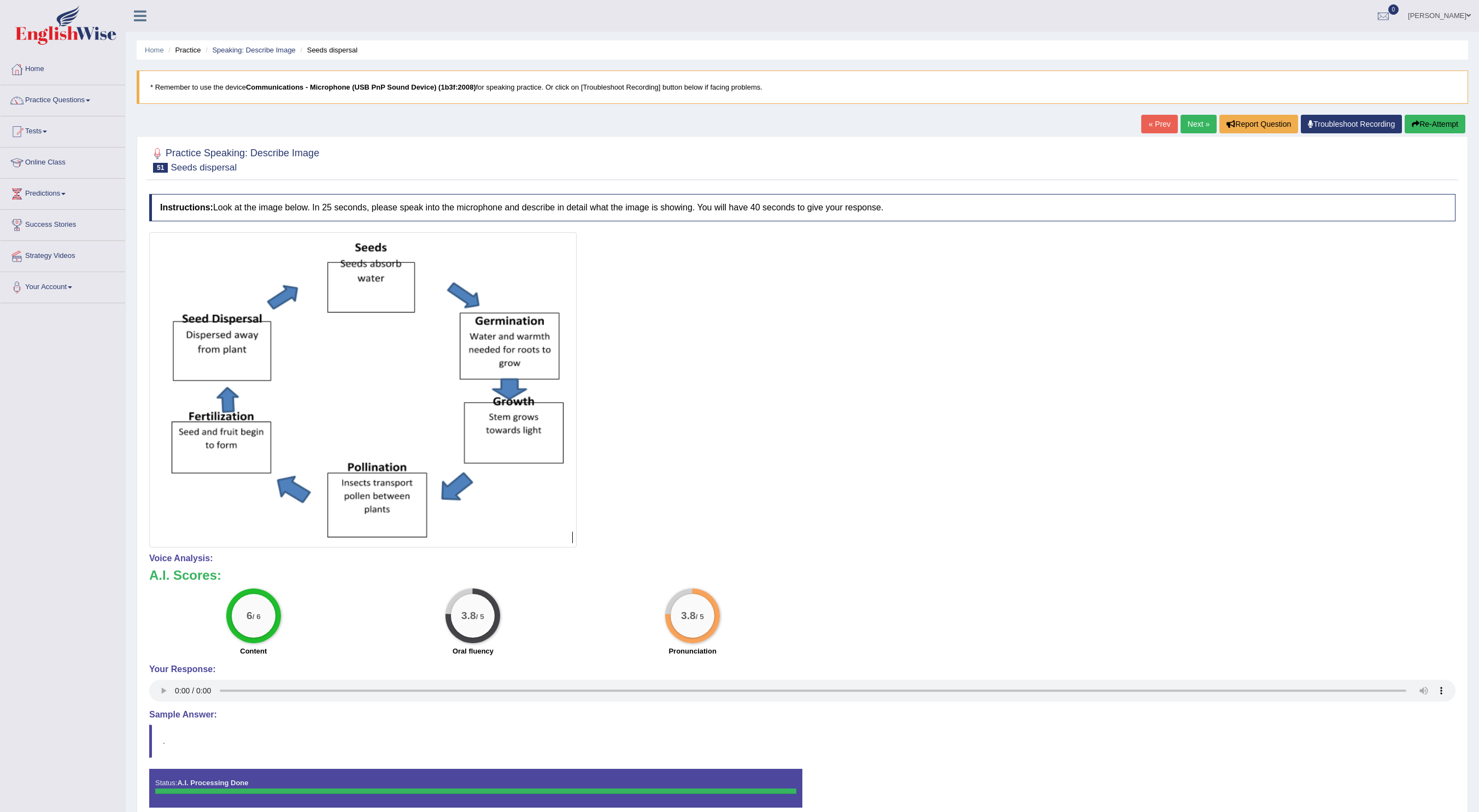
click at [1431, 121] on button "Re-Attempt" at bounding box center [1435, 124] width 60 height 19
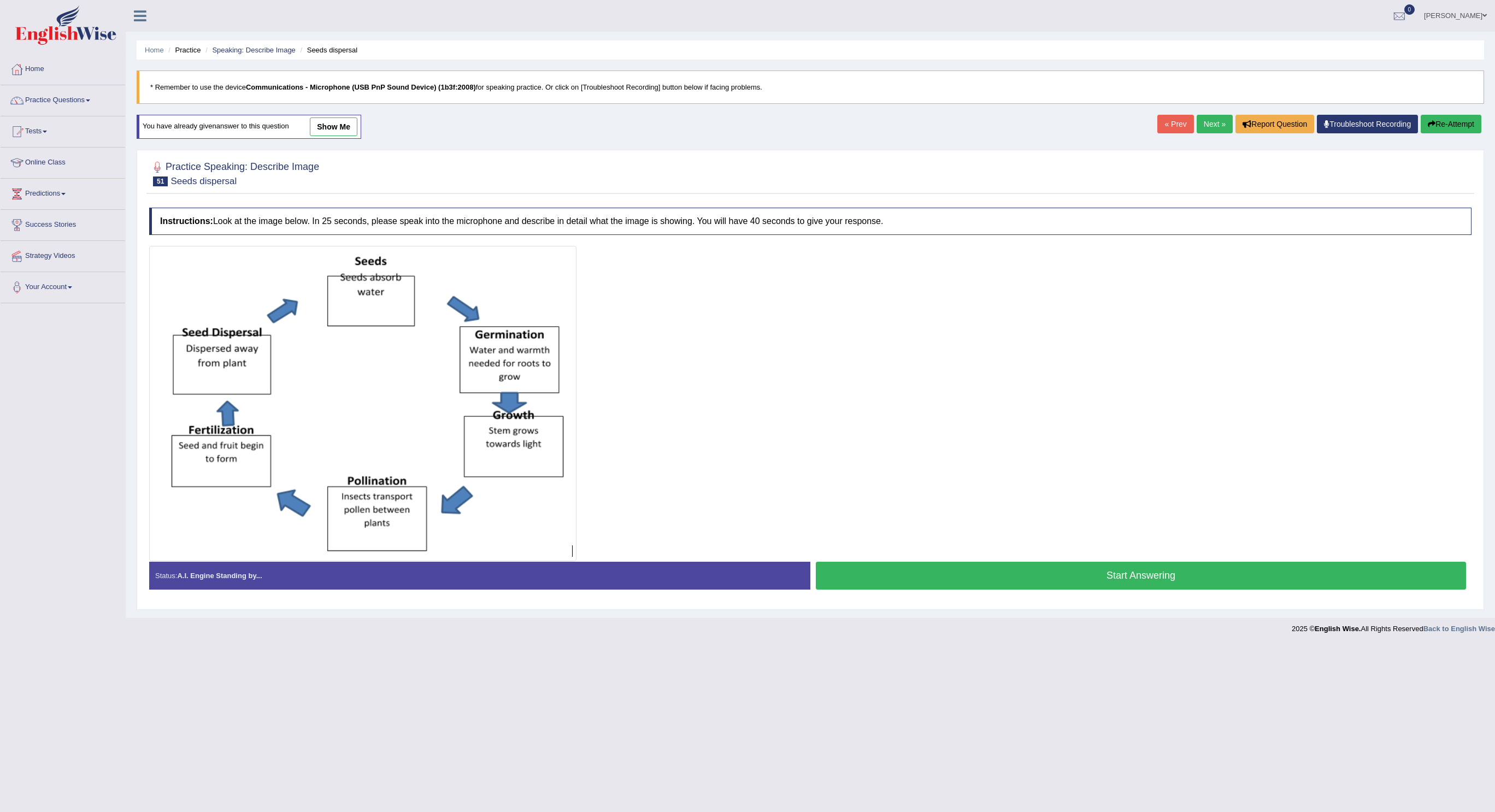
click at [956, 579] on button "Start Answering" at bounding box center [1141, 575] width 650 height 28
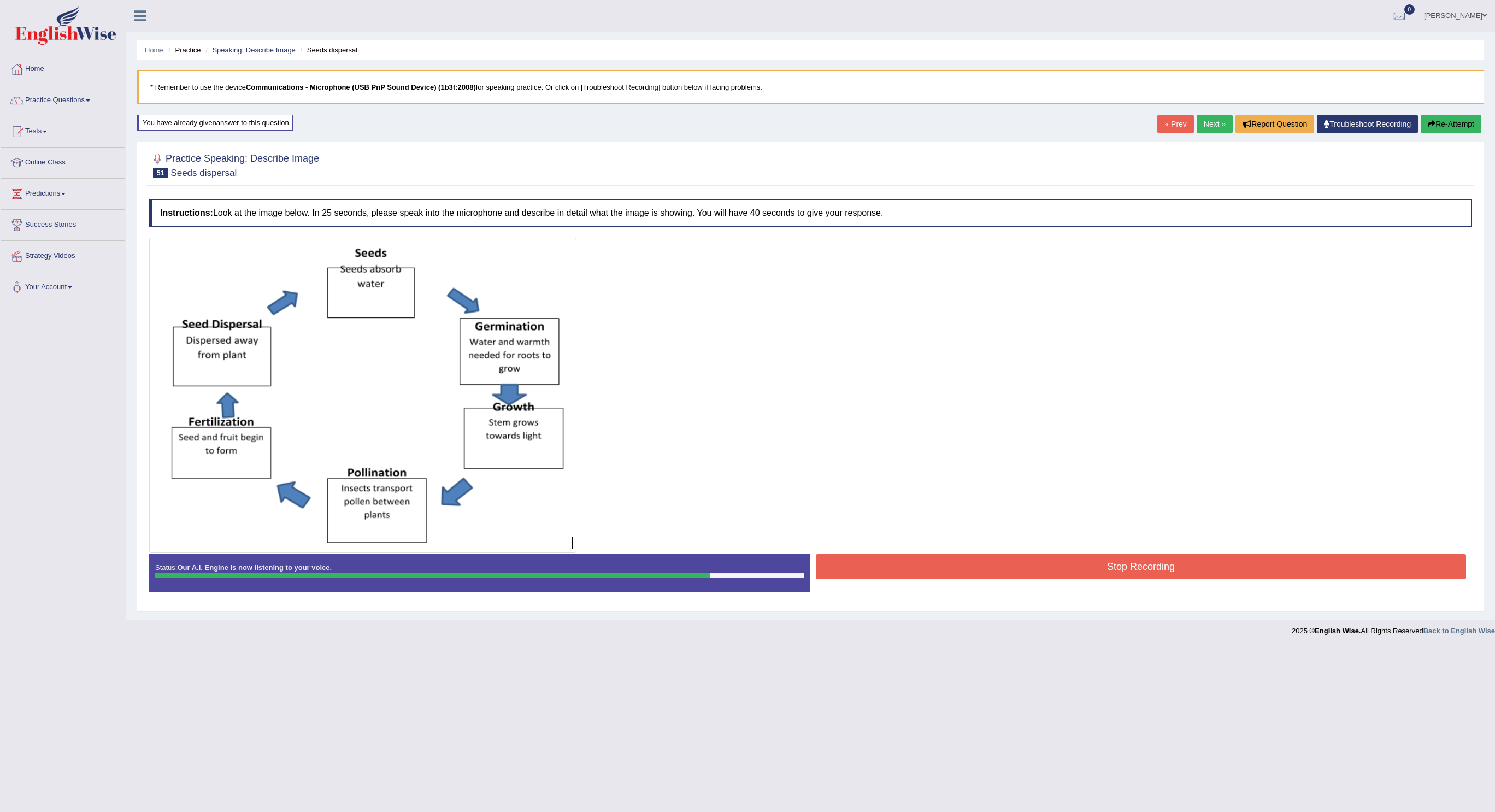
click at [1036, 567] on button "Stop Recording" at bounding box center [1141, 567] width 650 height 25
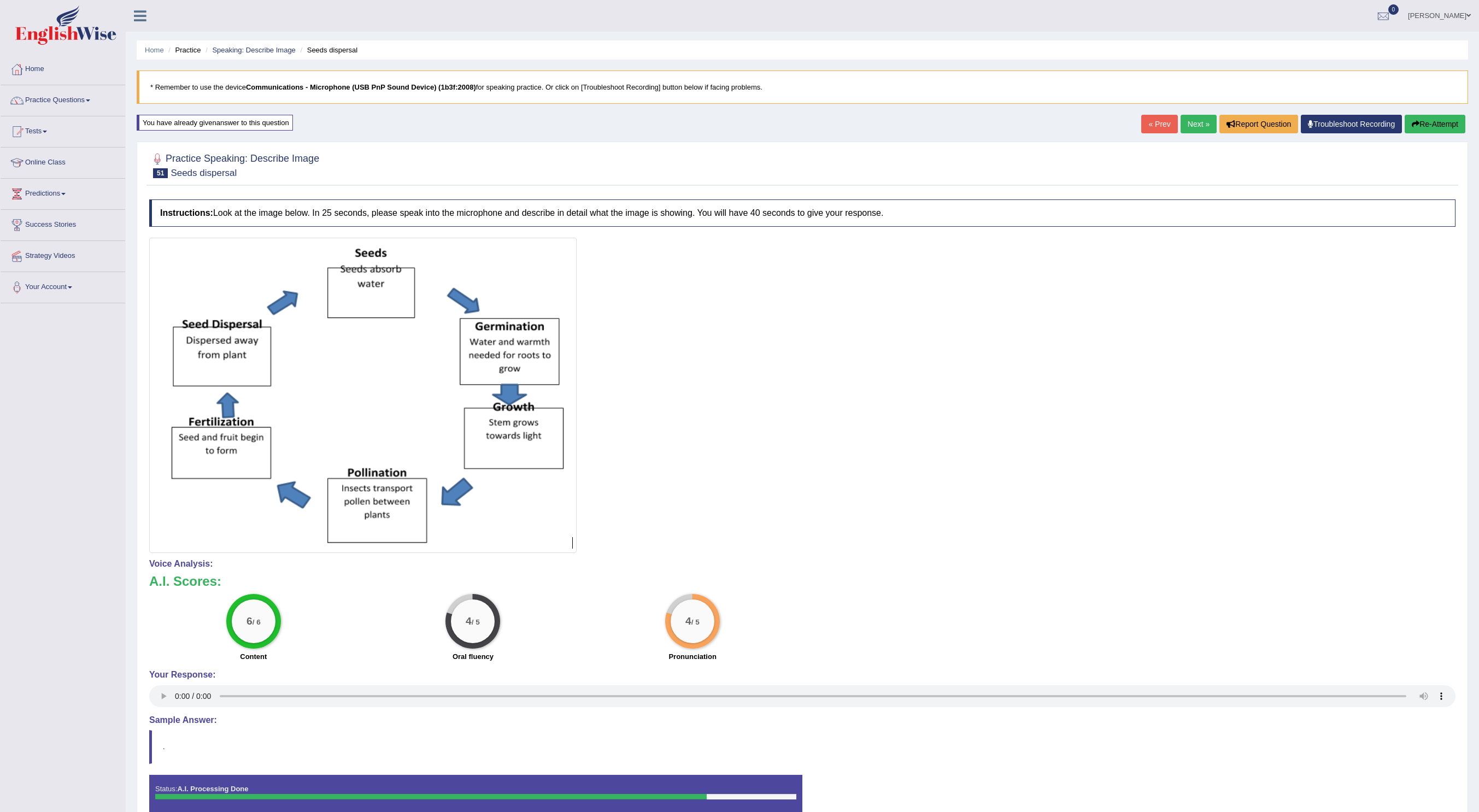
click at [1188, 125] on link "Next »" at bounding box center [1199, 124] width 36 height 19
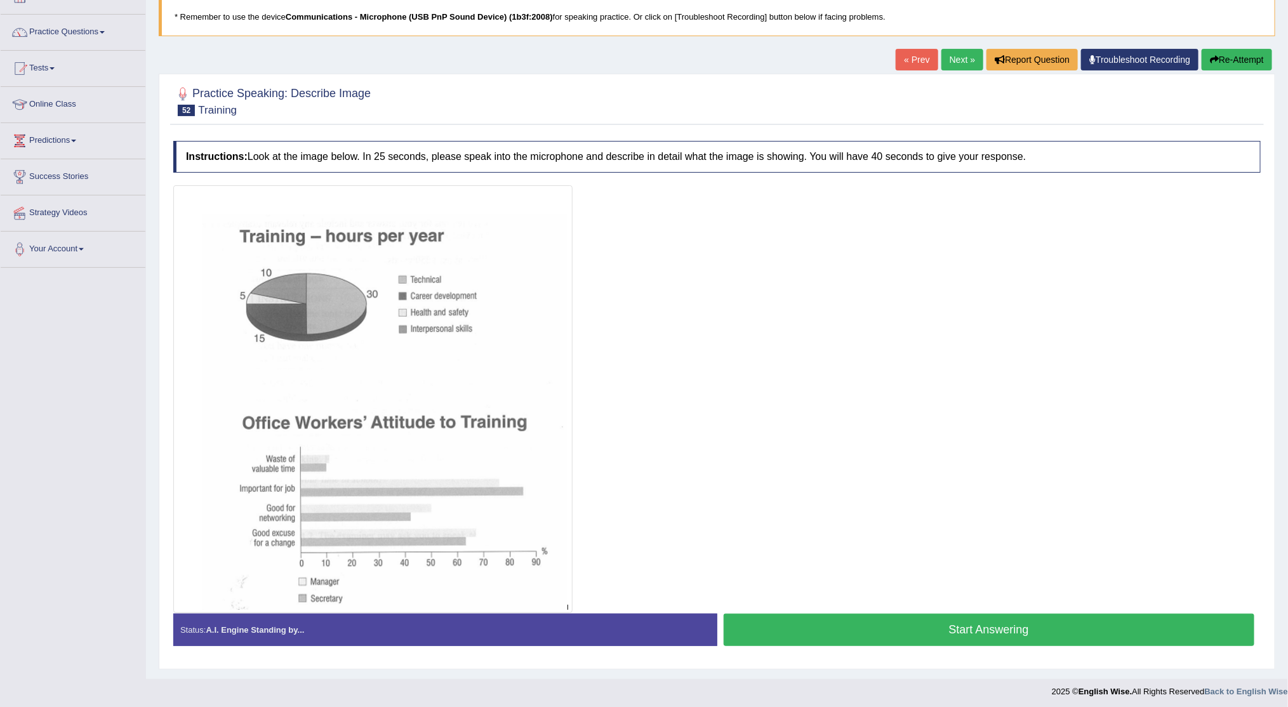
scroll to position [86, 0]
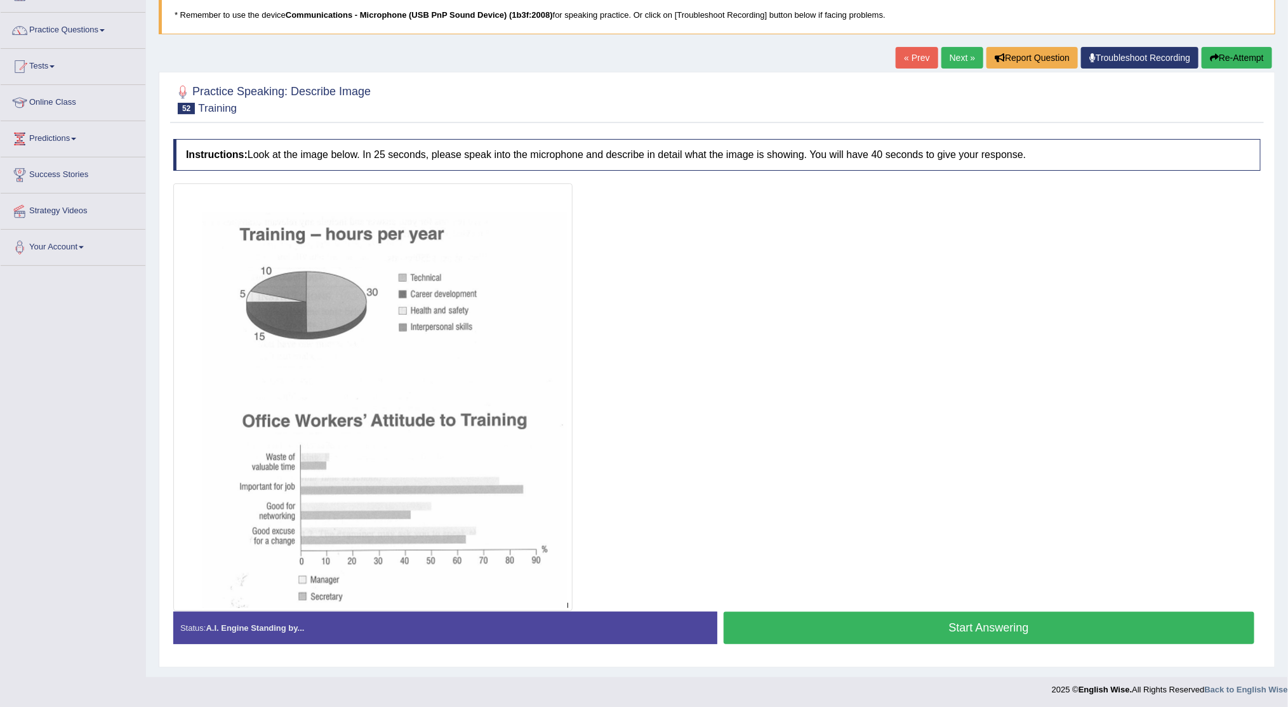
click at [934, 631] on button "Start Answering" at bounding box center [988, 628] width 531 height 32
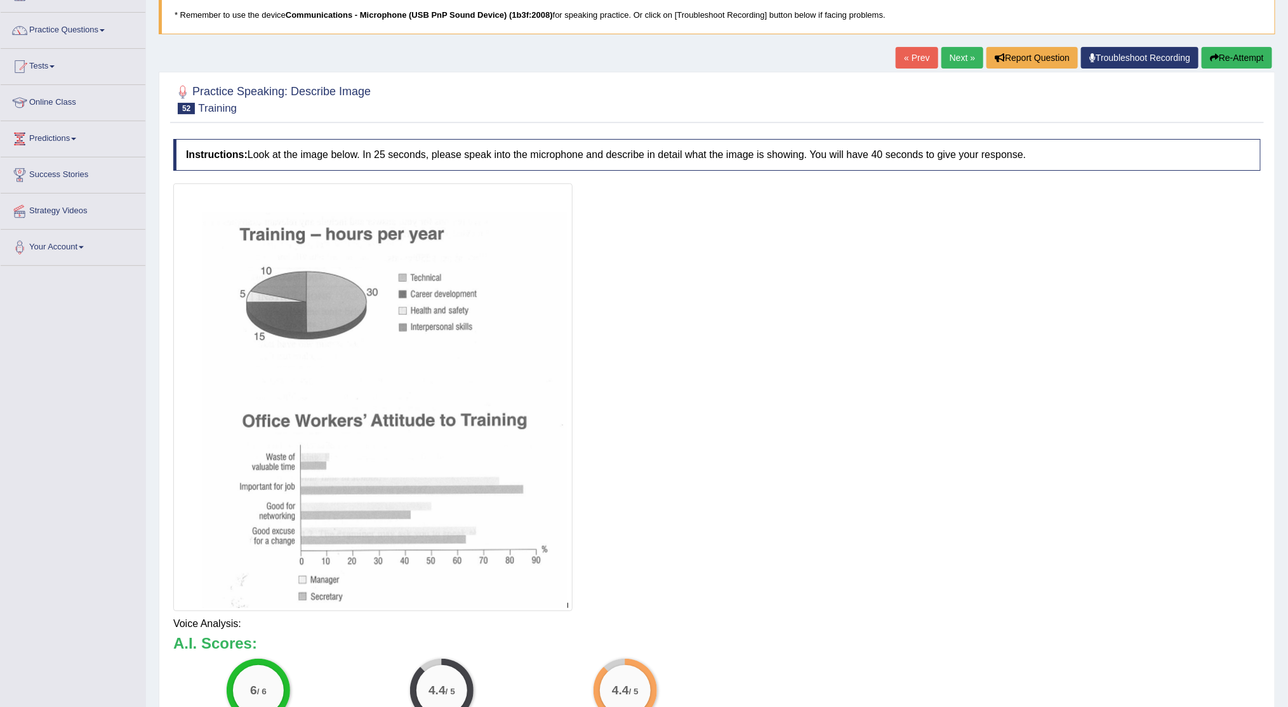
click at [1288, 621] on html "Toggle navigation Home Practice Questions Speaking Practice Read Aloud Repeat S…" at bounding box center [644, 267] width 1288 height 707
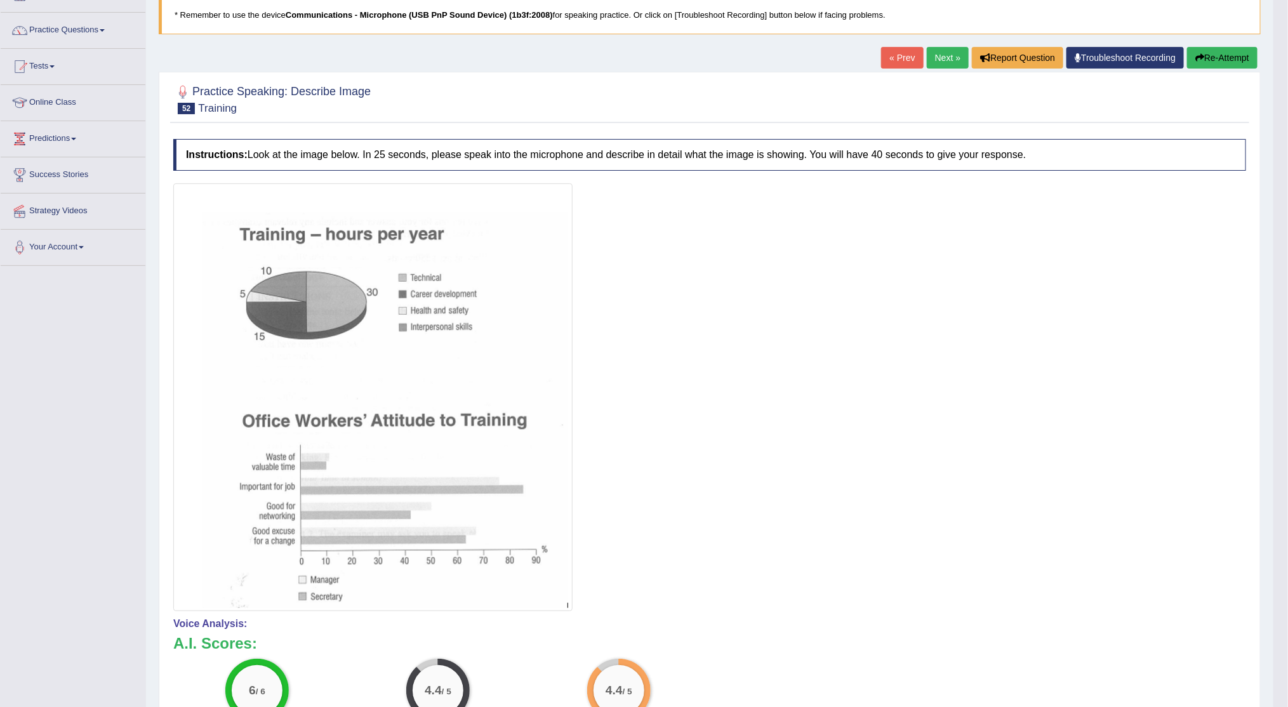
click at [937, 55] on link "Next »" at bounding box center [948, 58] width 42 height 22
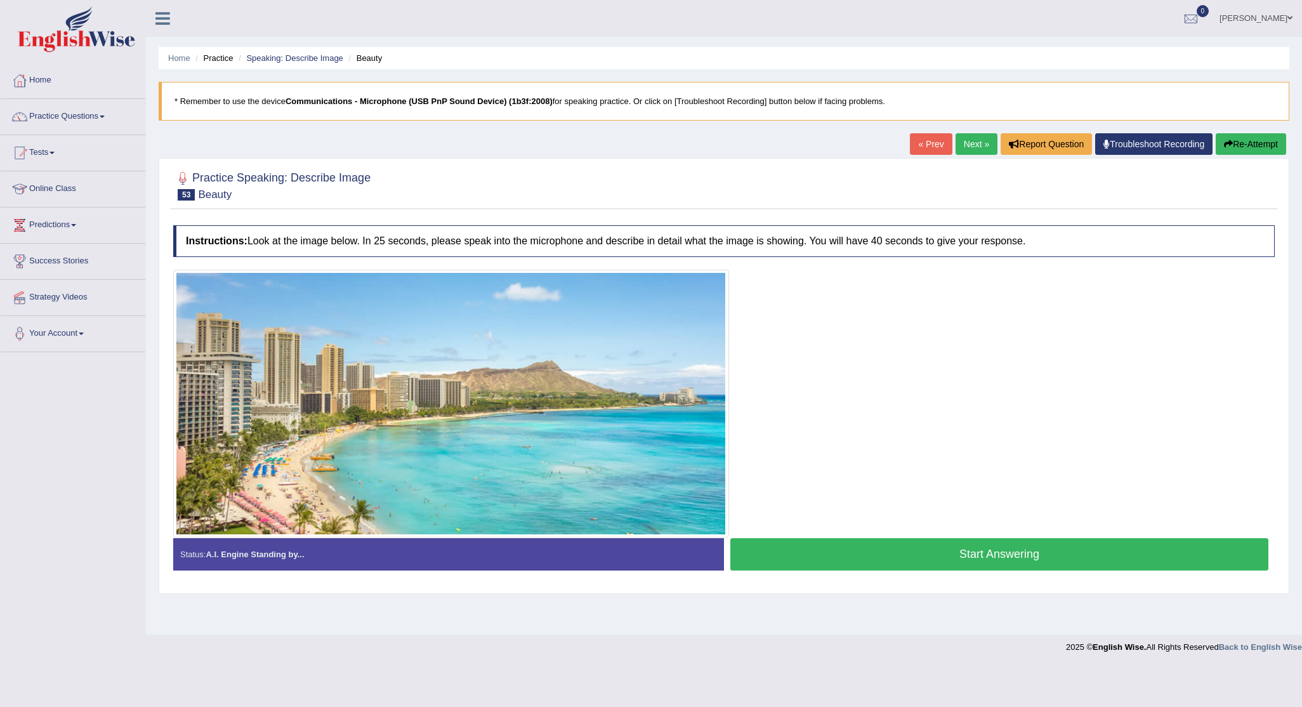
click at [920, 564] on button "Start Answering" at bounding box center [999, 554] width 538 height 32
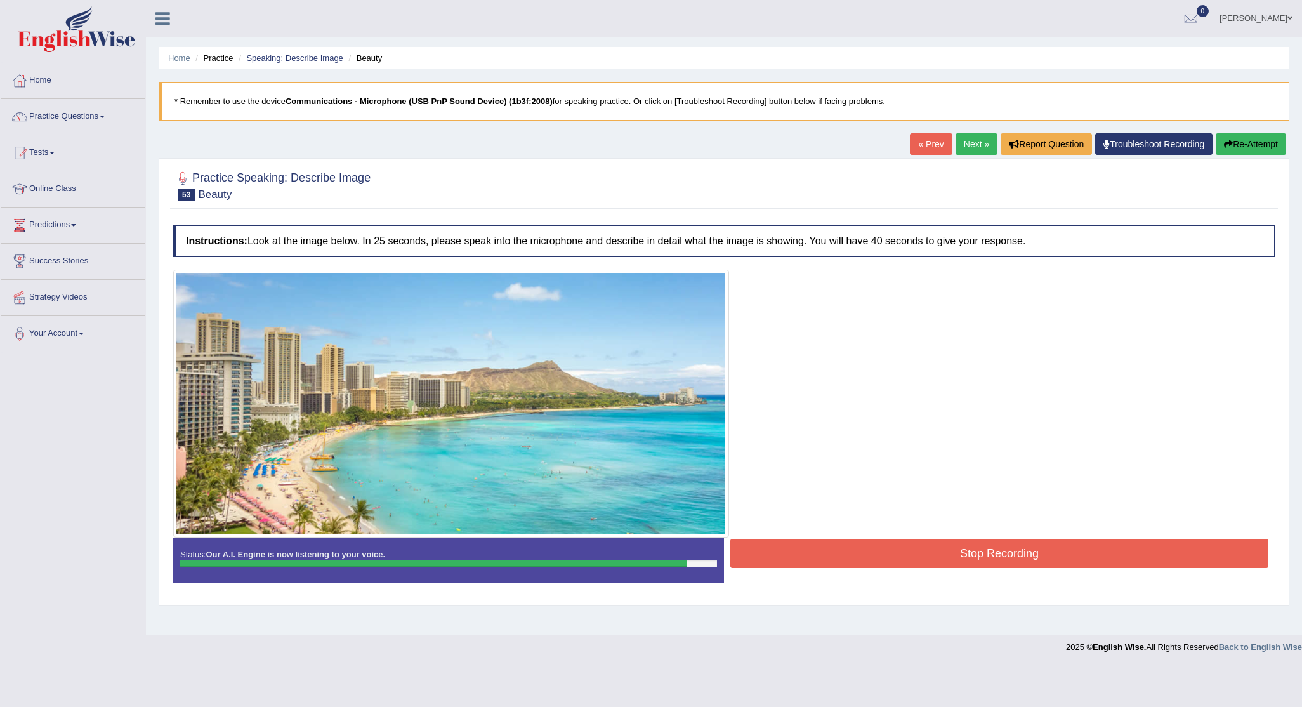
click at [838, 540] on button "Stop Recording" at bounding box center [999, 553] width 538 height 29
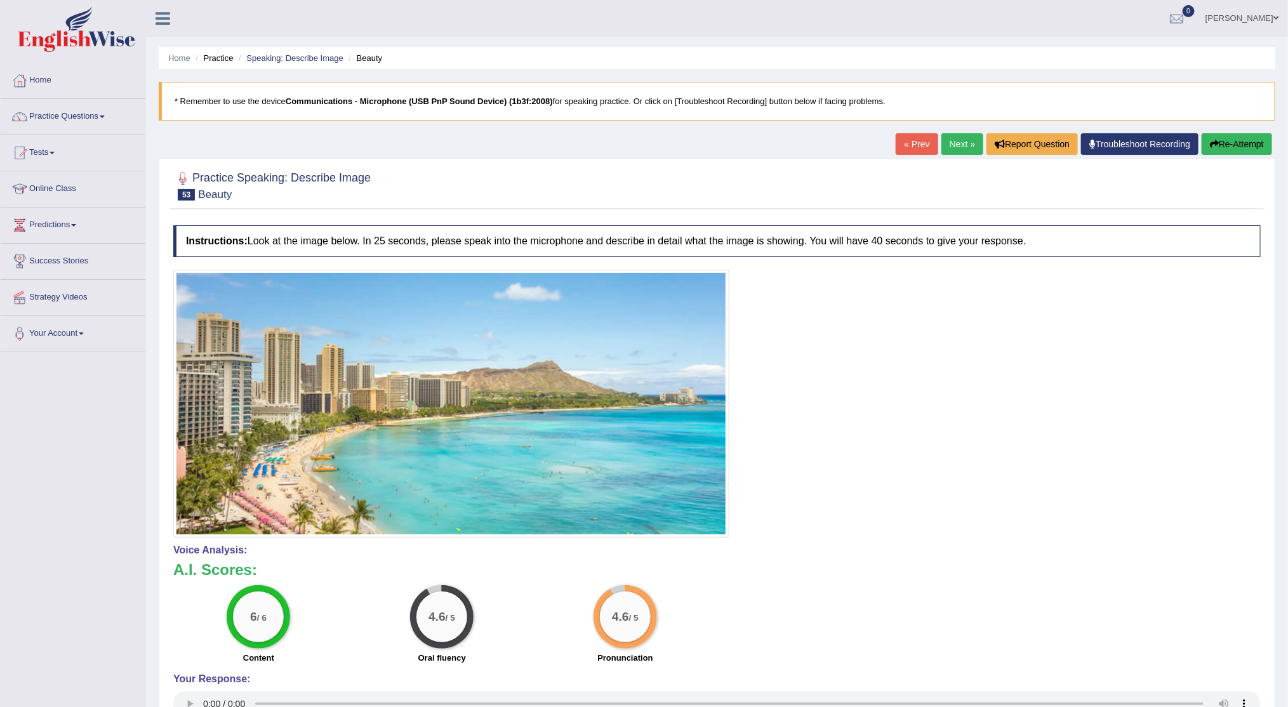
click at [958, 146] on link "Next »" at bounding box center [962, 144] width 42 height 22
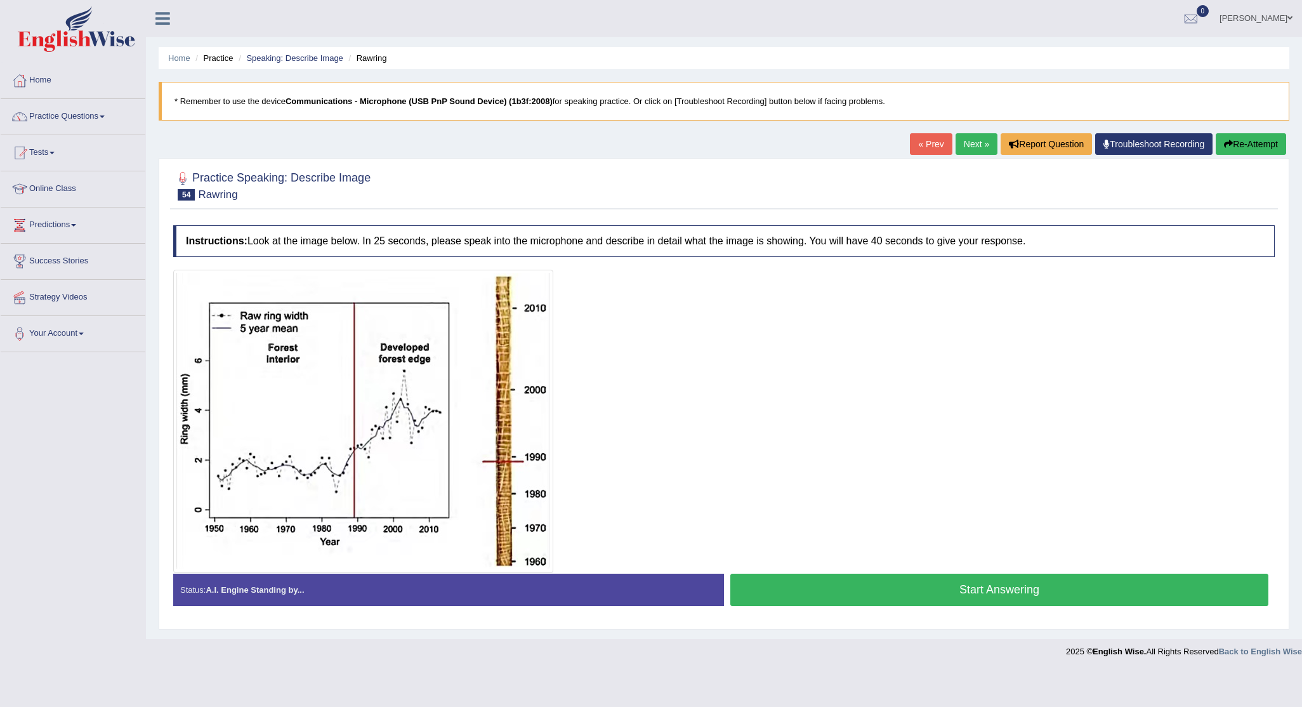
click at [883, 590] on button "Start Answering" at bounding box center [999, 590] width 538 height 32
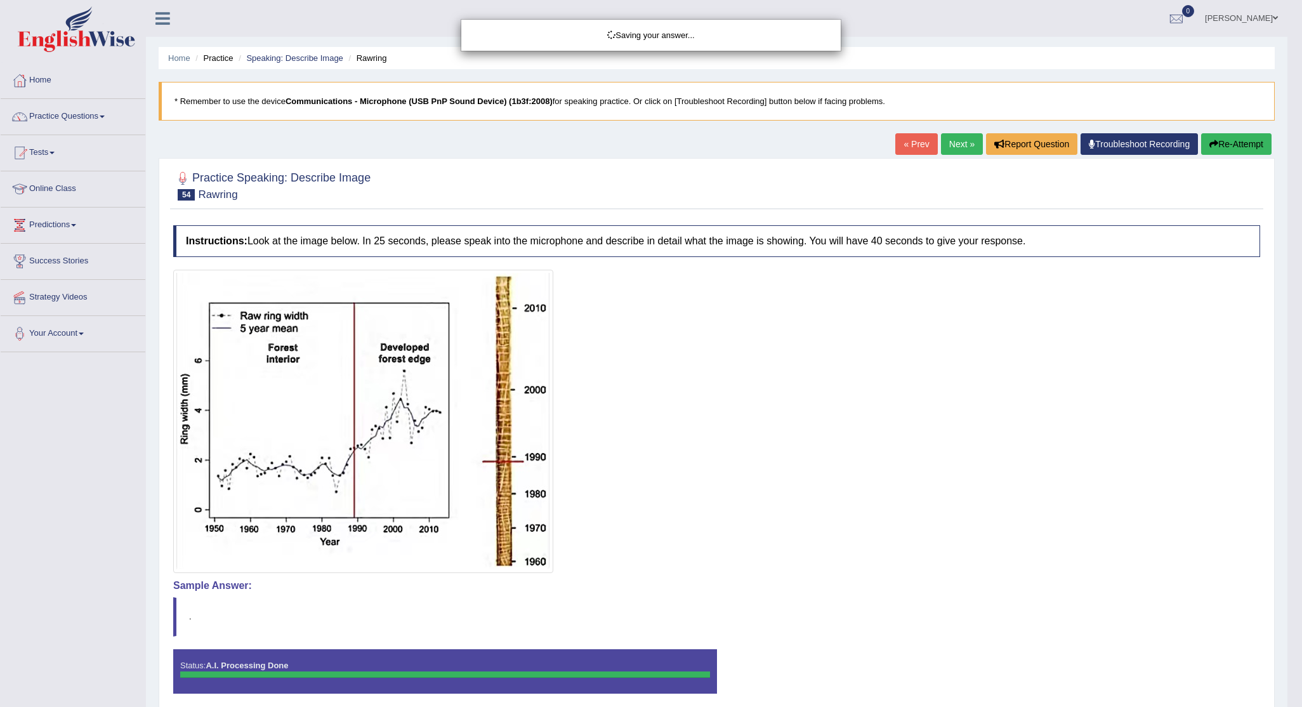
click at [1294, 596] on div "Saving your answer..." at bounding box center [651, 353] width 1302 height 707
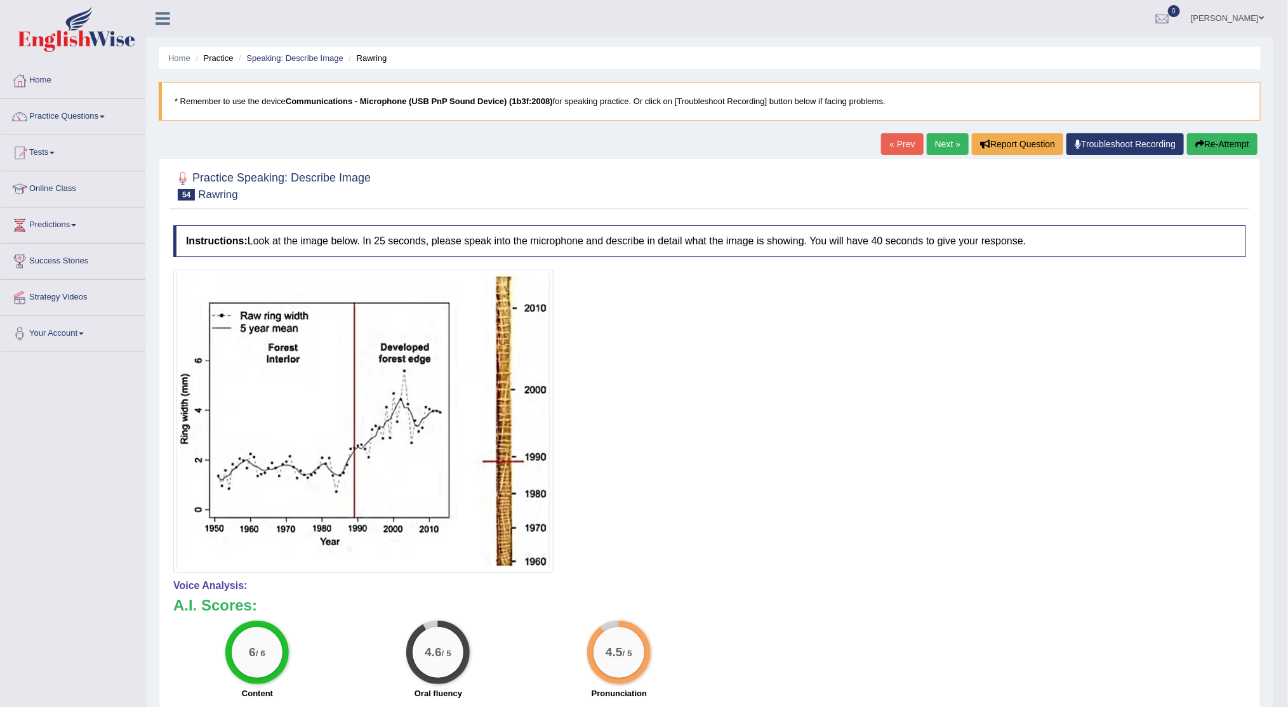
click at [949, 141] on link "Next »" at bounding box center [948, 144] width 42 height 22
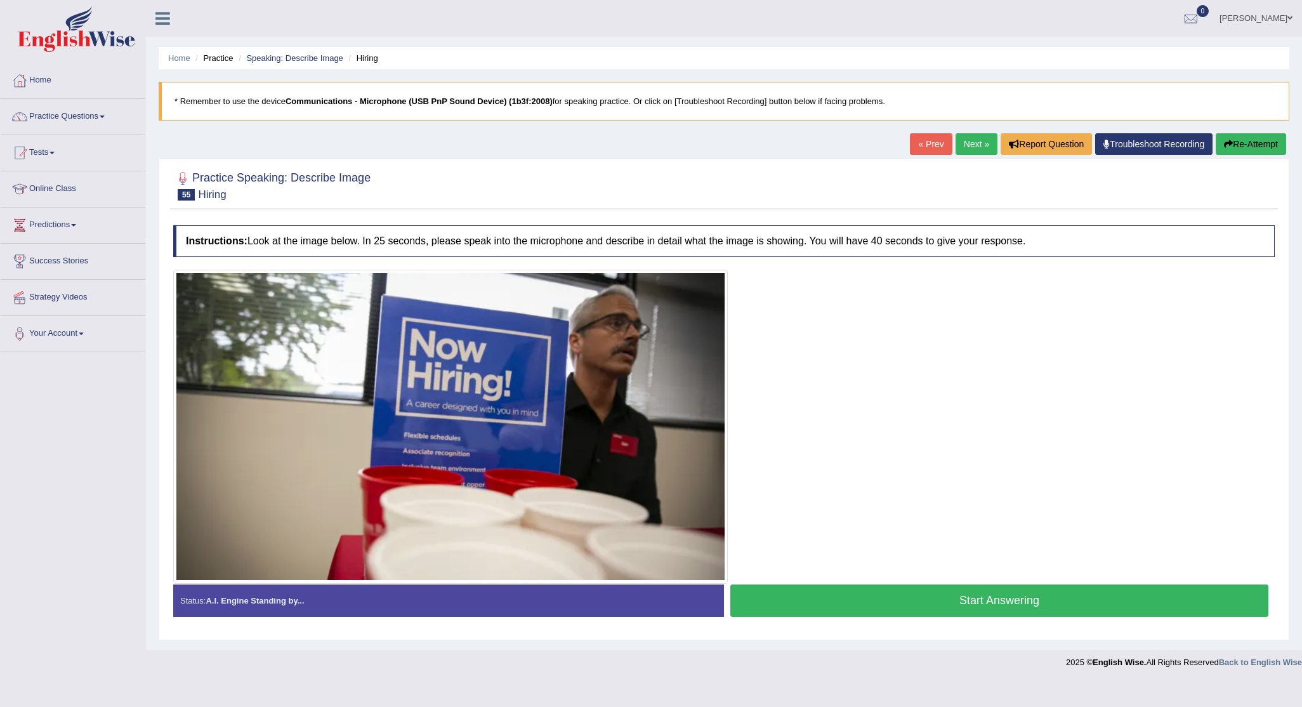
click at [937, 593] on button "Start Answering" at bounding box center [999, 601] width 538 height 32
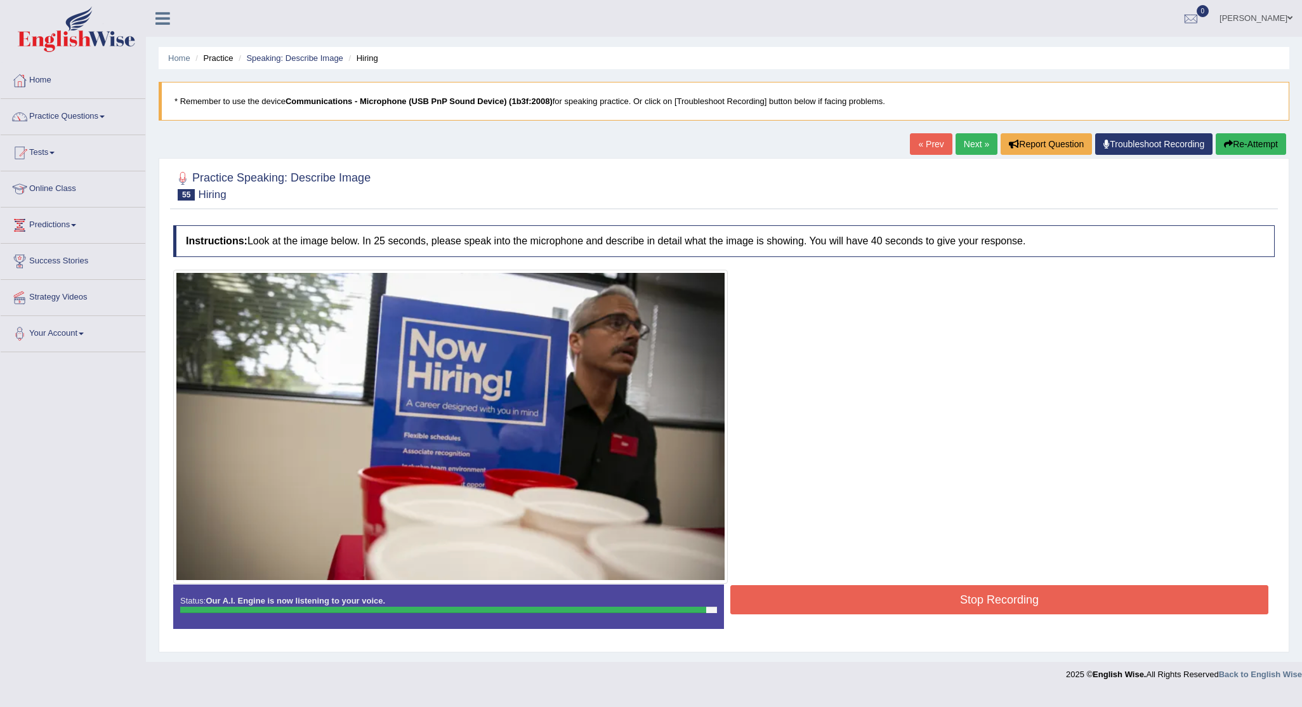
click at [919, 596] on button "Stop Recording" at bounding box center [999, 599] width 538 height 29
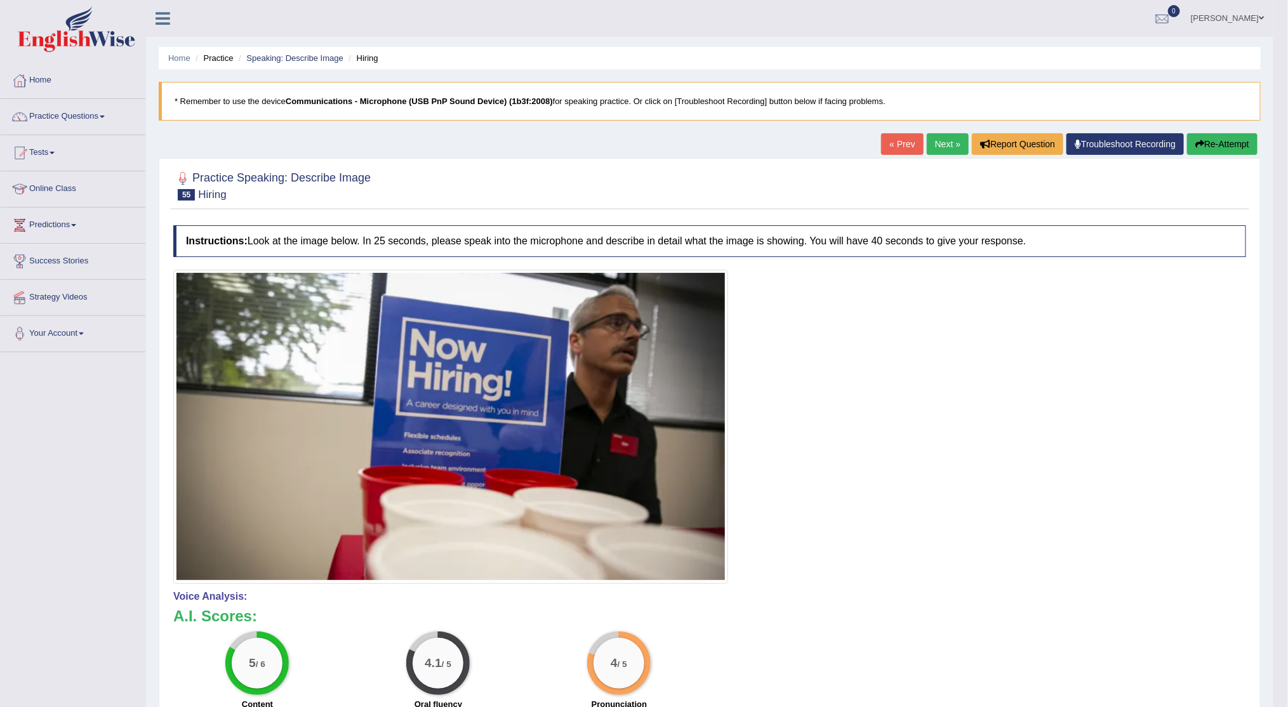
click at [939, 149] on link "Next »" at bounding box center [948, 144] width 42 height 22
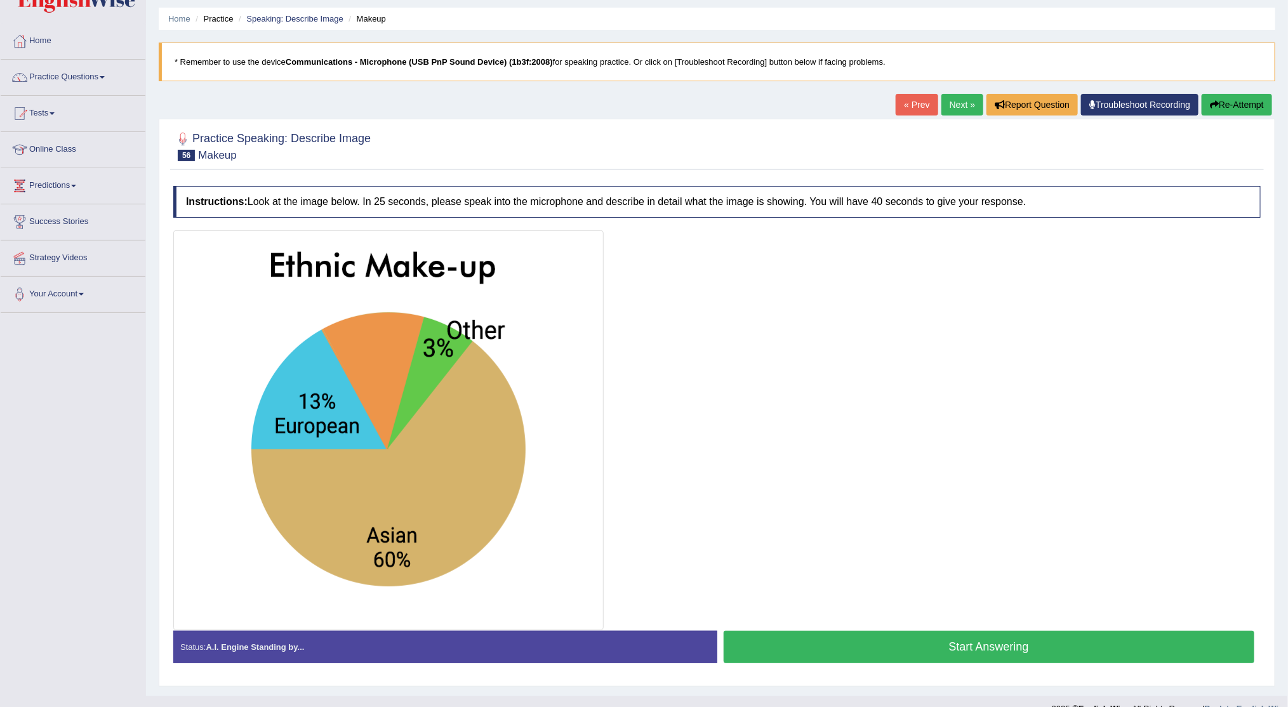
scroll to position [58, 0]
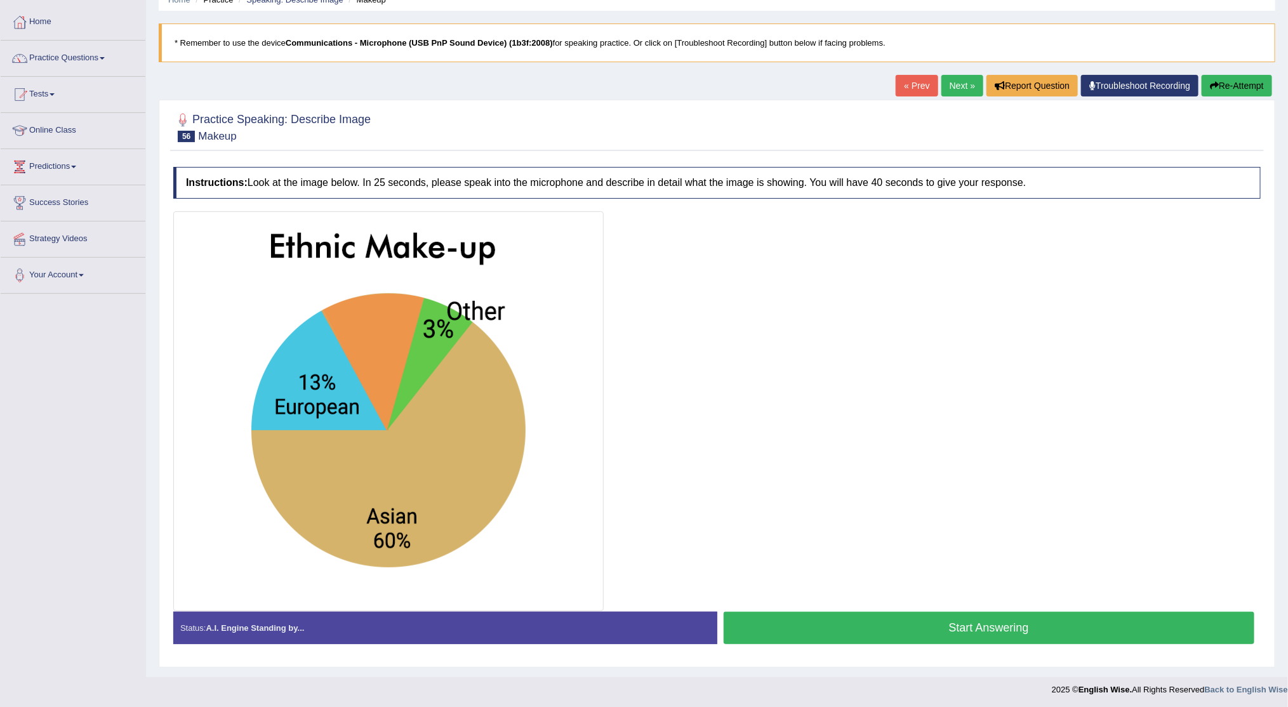
click at [949, 623] on button "Start Answering" at bounding box center [988, 628] width 531 height 32
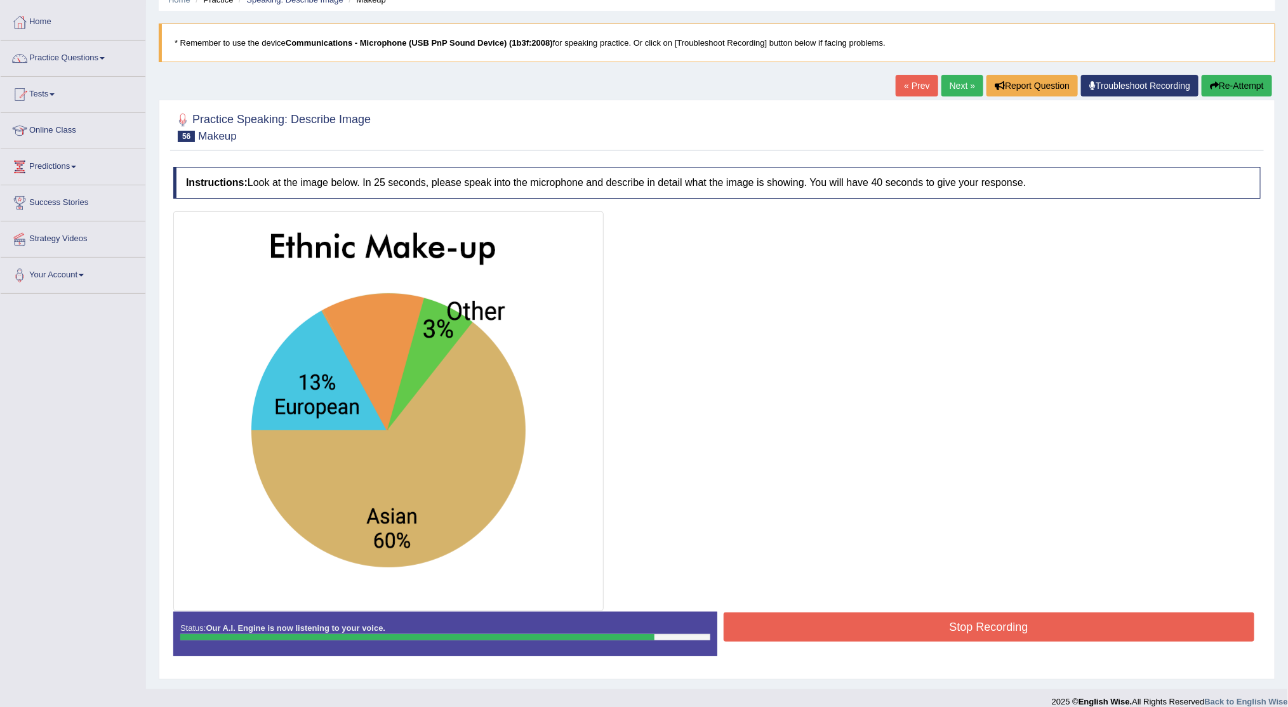
click at [847, 628] on button "Stop Recording" at bounding box center [988, 626] width 531 height 29
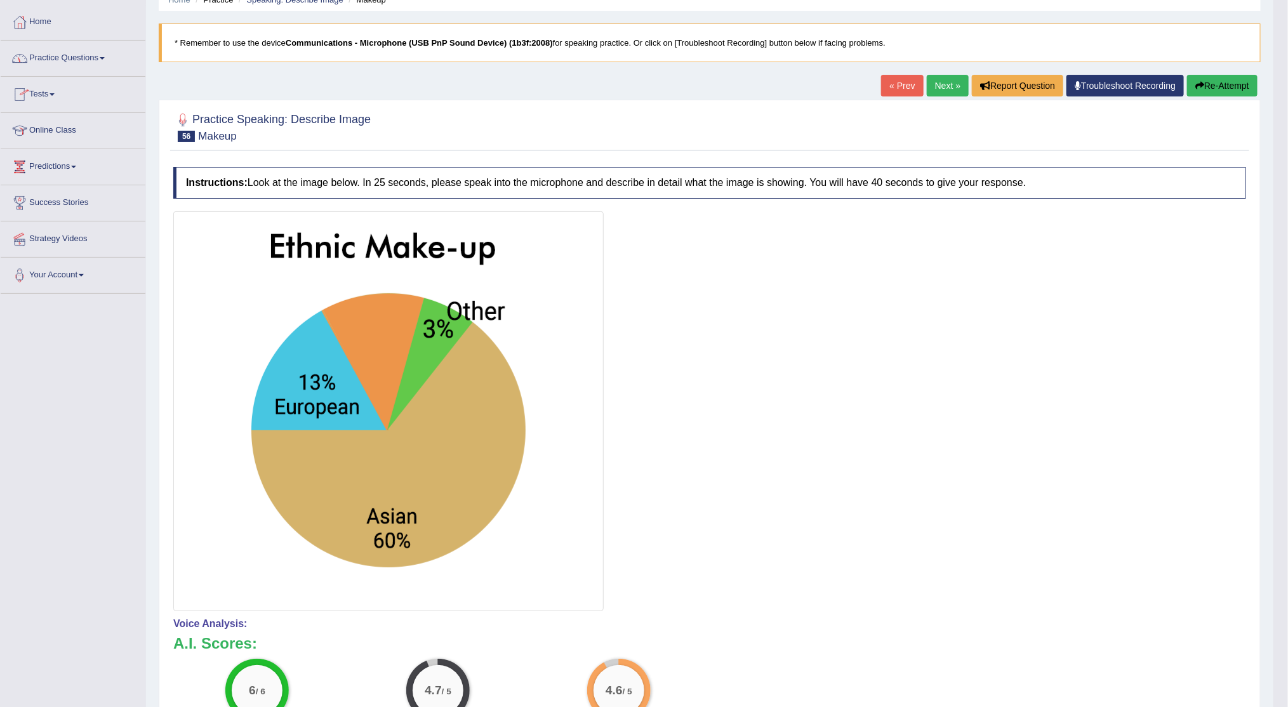
click at [105, 59] on span at bounding box center [102, 58] width 5 height 3
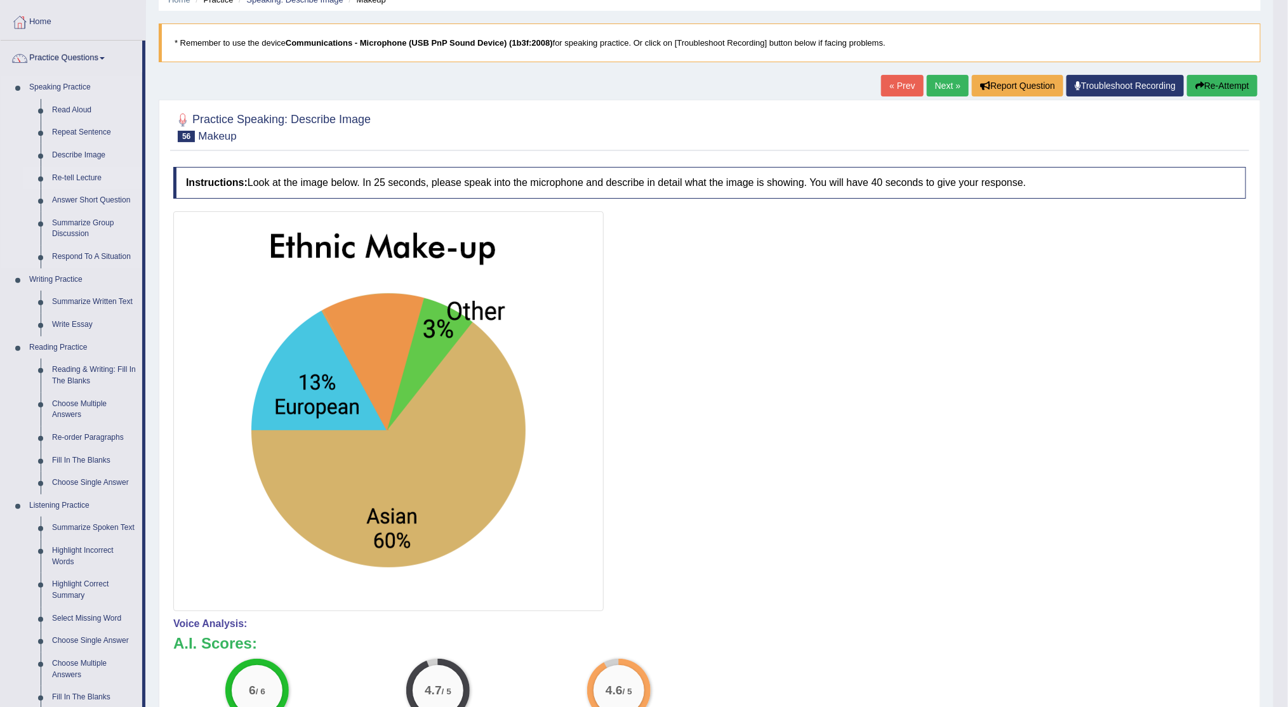
click at [88, 177] on link "Re-tell Lecture" at bounding box center [94, 178] width 96 height 23
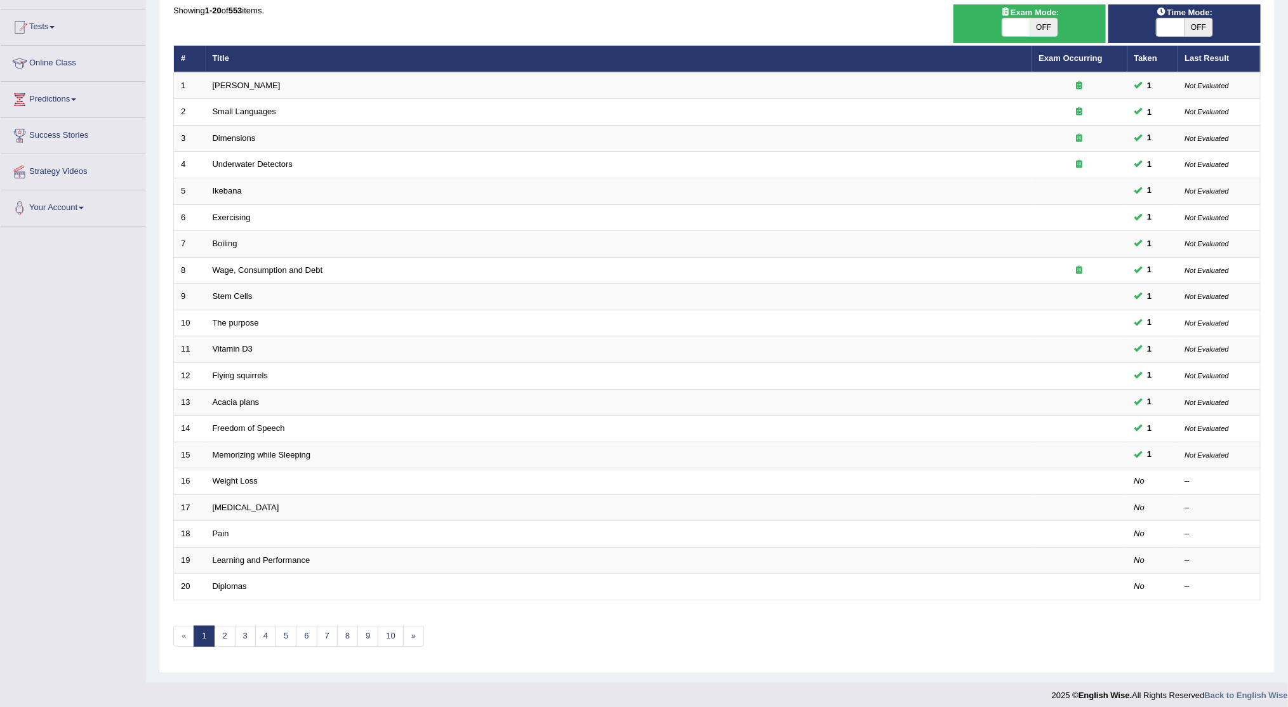
scroll to position [128, 0]
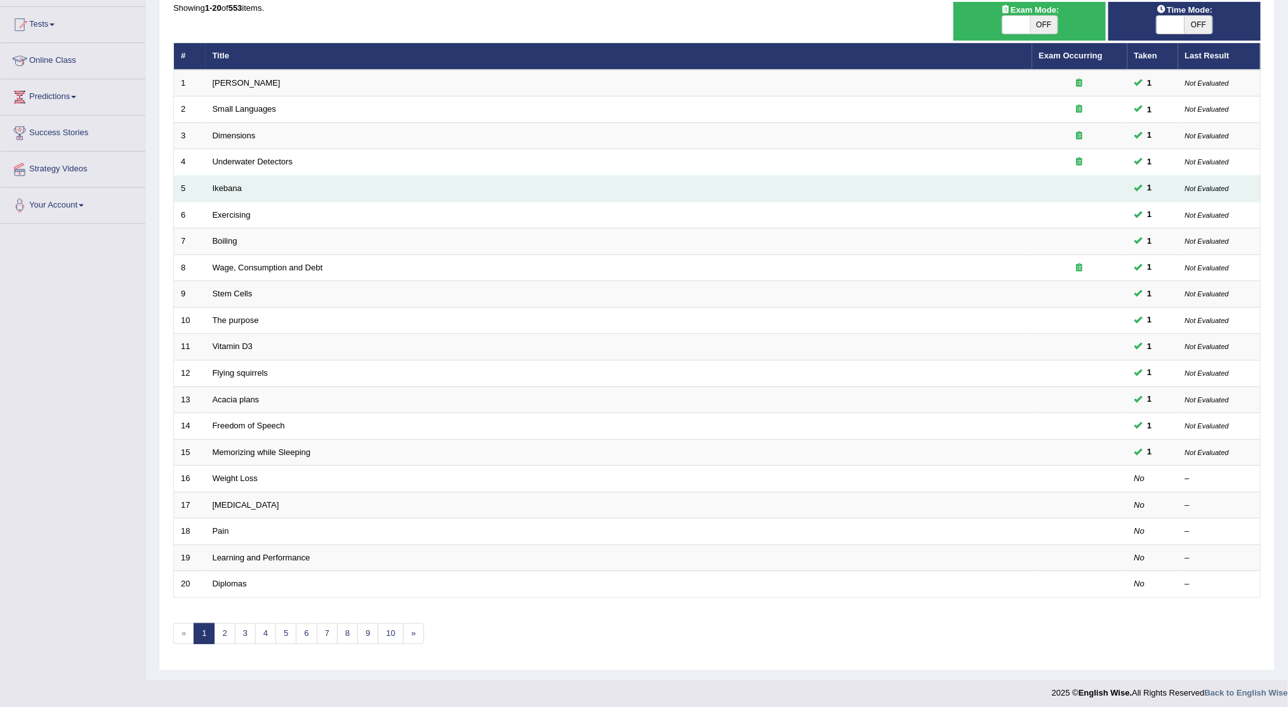
click at [473, 183] on td "Ikebana" at bounding box center [619, 189] width 826 height 27
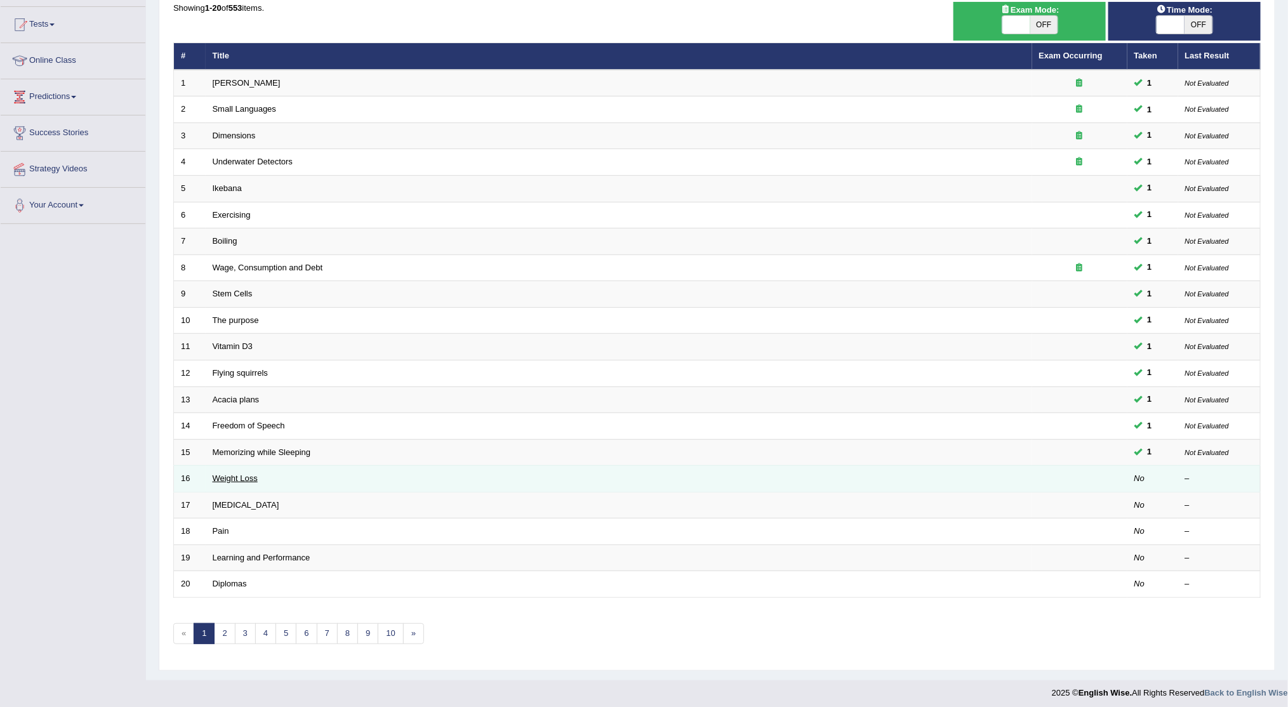
click at [239, 473] on link "Weight Loss" at bounding box center [235, 478] width 45 height 10
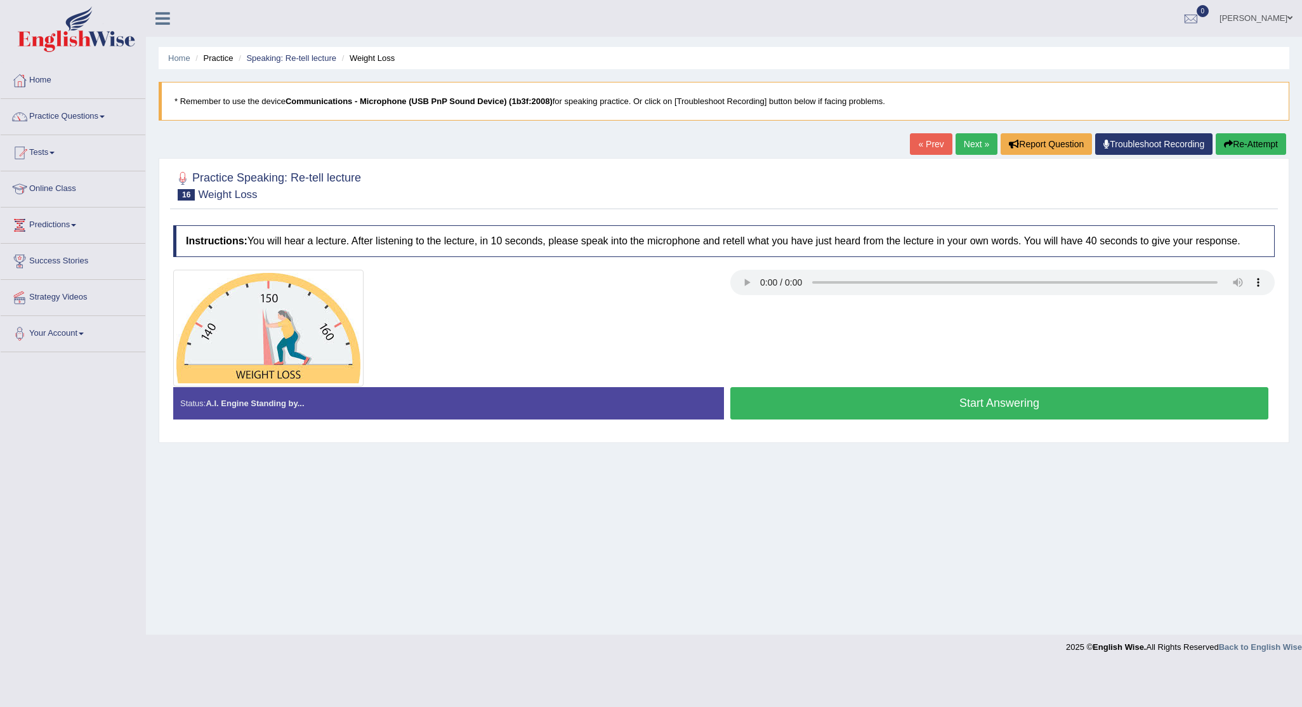
click at [842, 404] on button "Start Answering" at bounding box center [999, 403] width 538 height 32
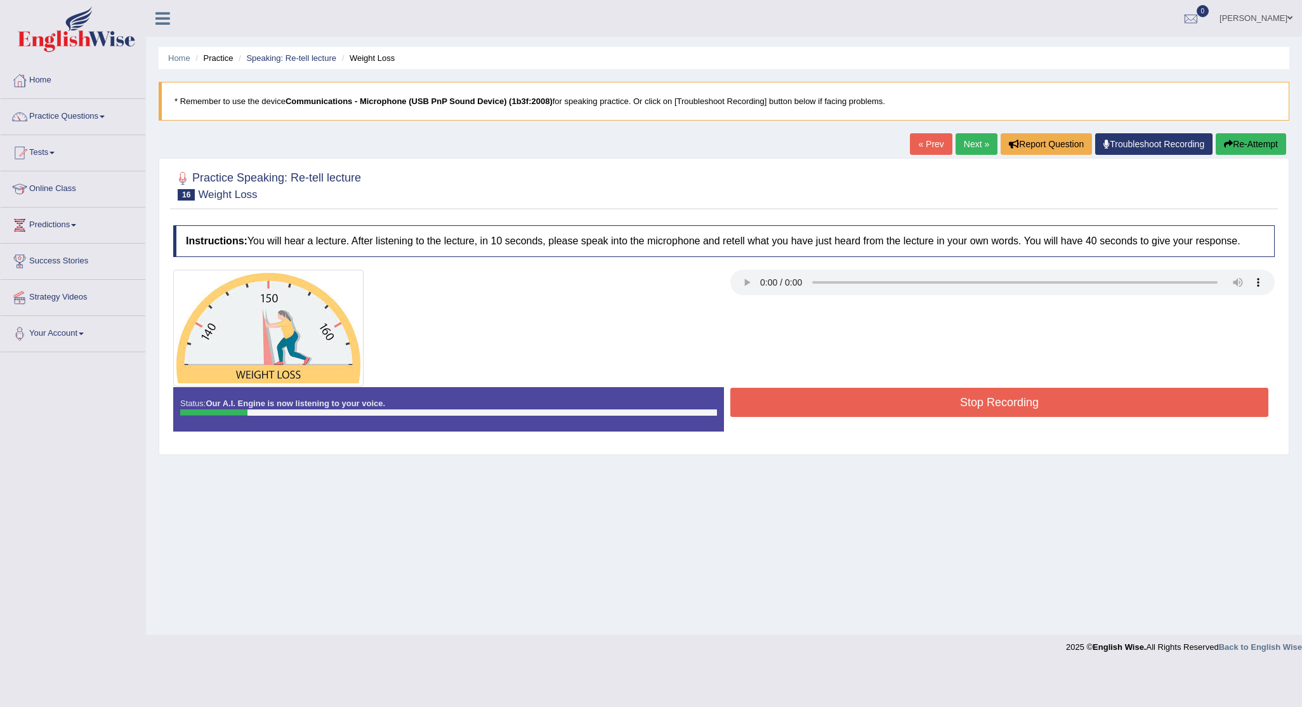
click at [842, 404] on button "Stop Recording" at bounding box center [999, 402] width 538 height 29
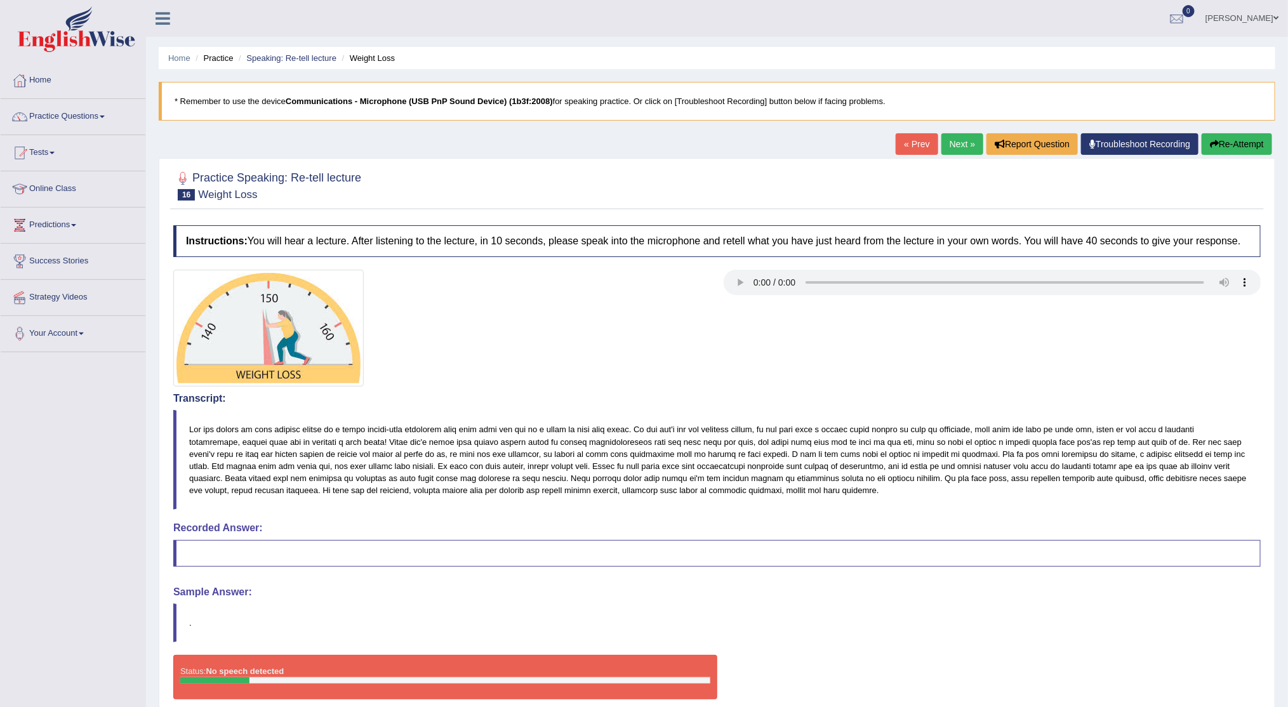
click at [1231, 140] on button "Re-Attempt" at bounding box center [1236, 144] width 70 height 22
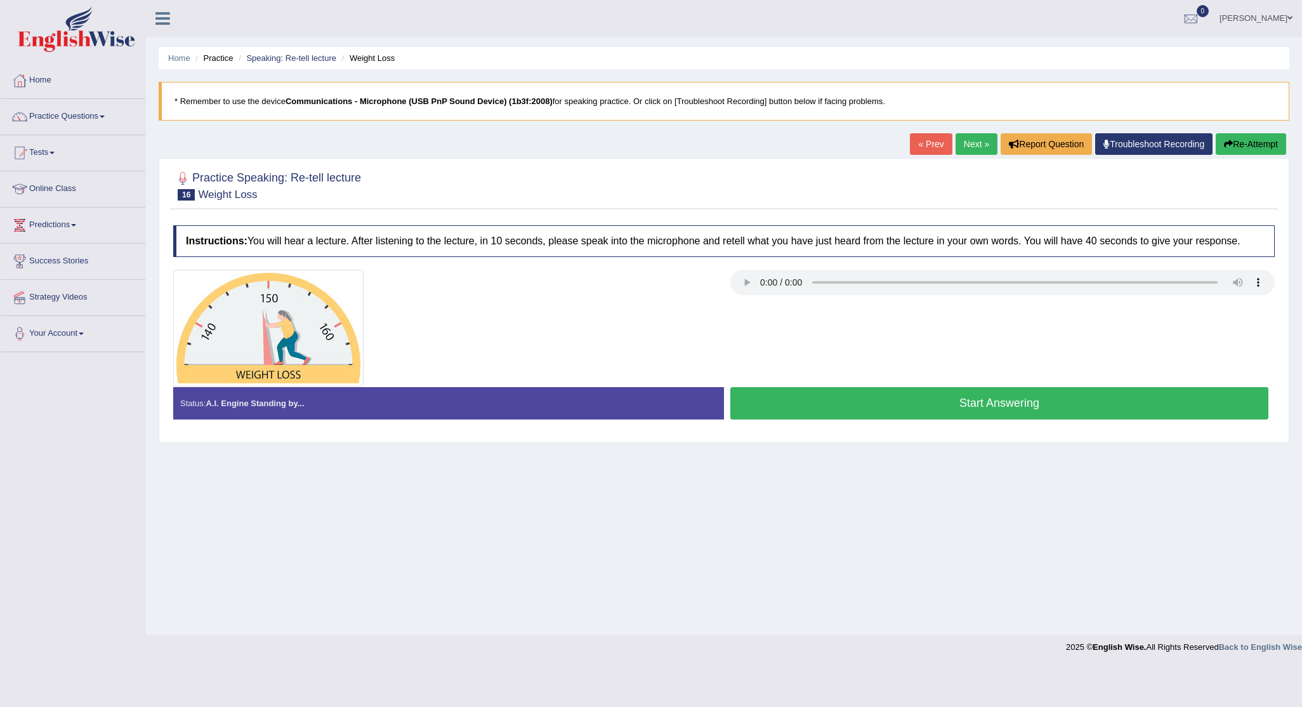
click at [902, 405] on button "Start Answering" at bounding box center [999, 403] width 538 height 32
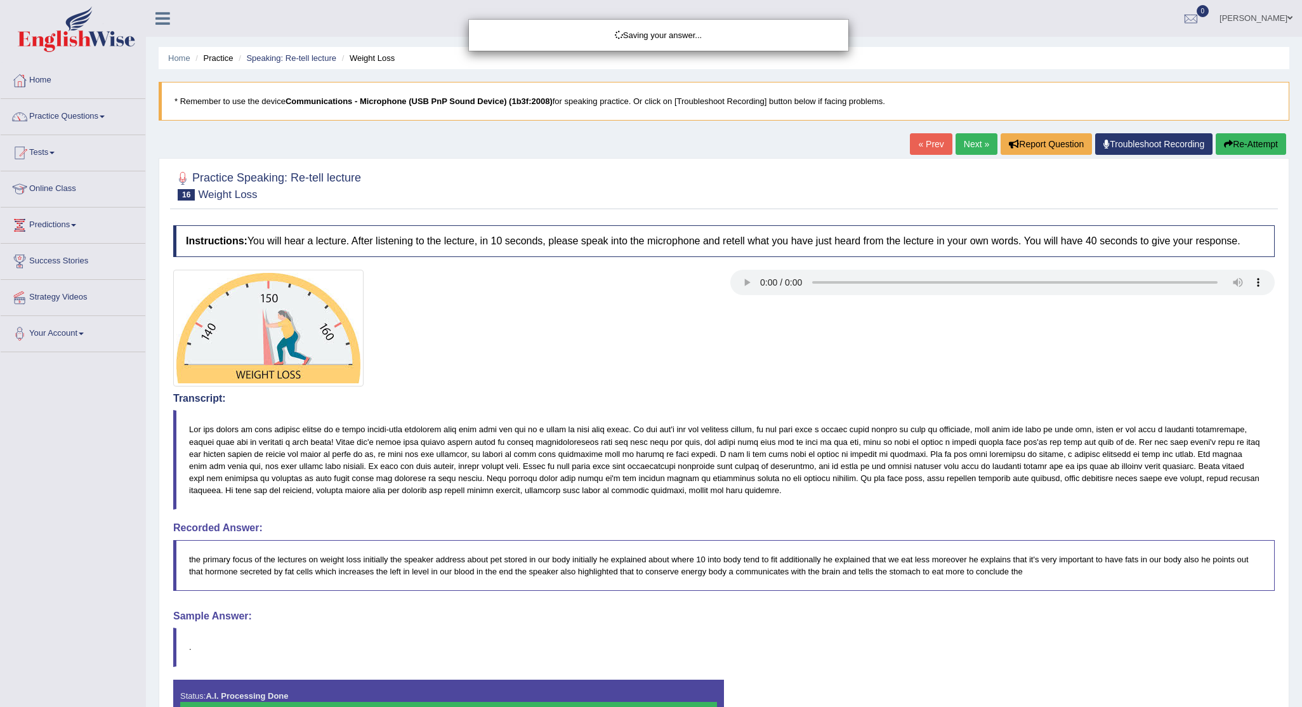
click at [1298, 668] on div "Saving your answer..." at bounding box center [651, 353] width 1302 height 707
